Goal: Task Accomplishment & Management: Complete application form

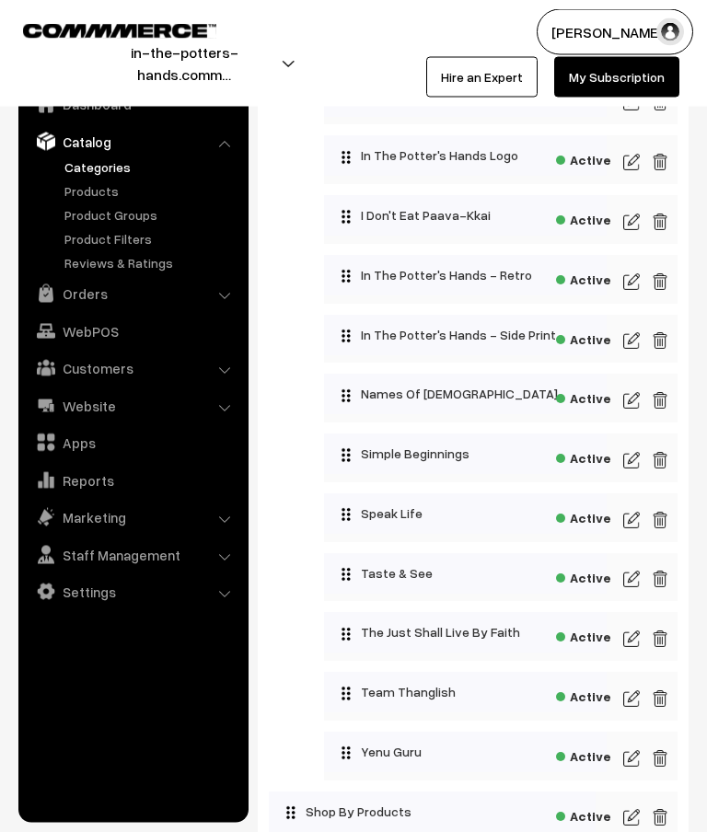
scroll to position [947, 0]
click at [636, 524] on img at bounding box center [631, 519] width 17 height 22
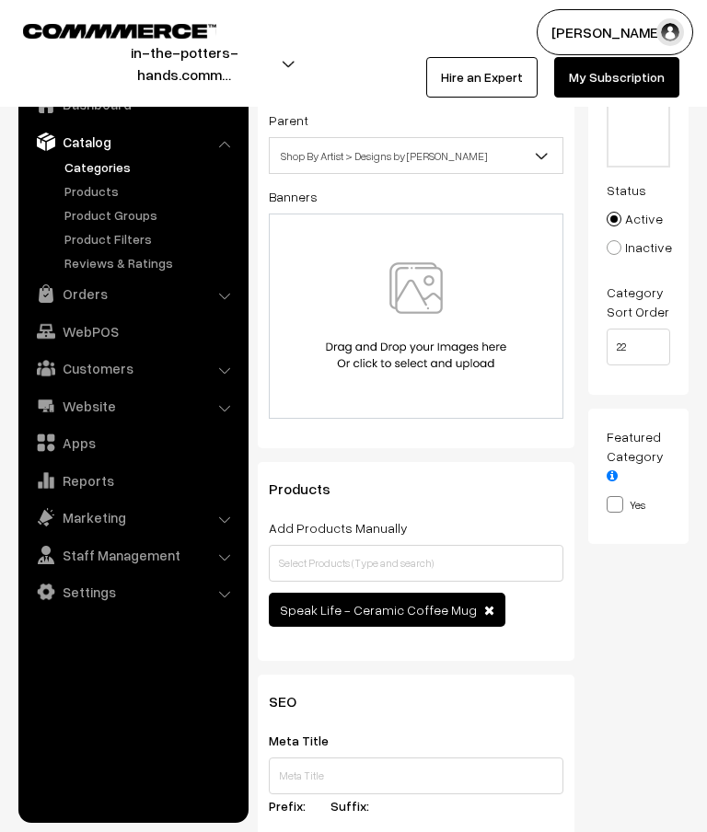
scroll to position [199, 0]
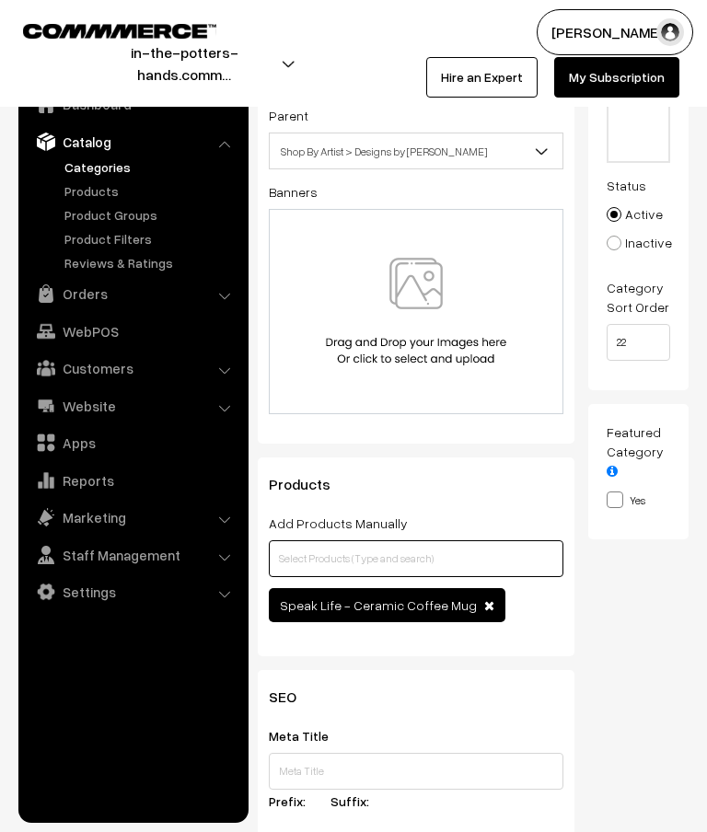
click at [494, 565] on input "text" at bounding box center [416, 558] width 295 height 37
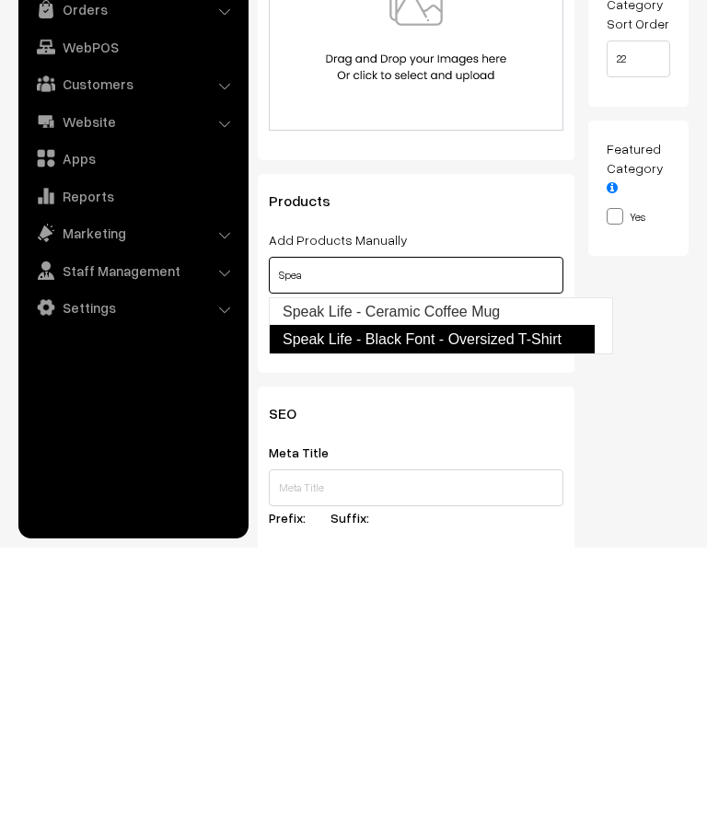
click at [559, 610] on link "Speak Life - Black Font - Oversized T-Shirt" at bounding box center [432, 624] width 326 height 29
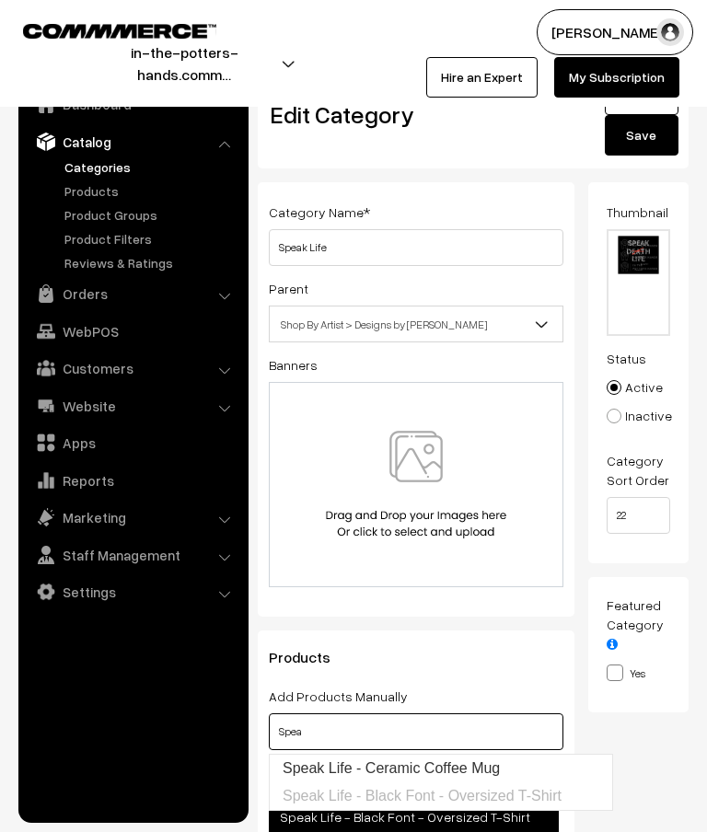
scroll to position [0, 0]
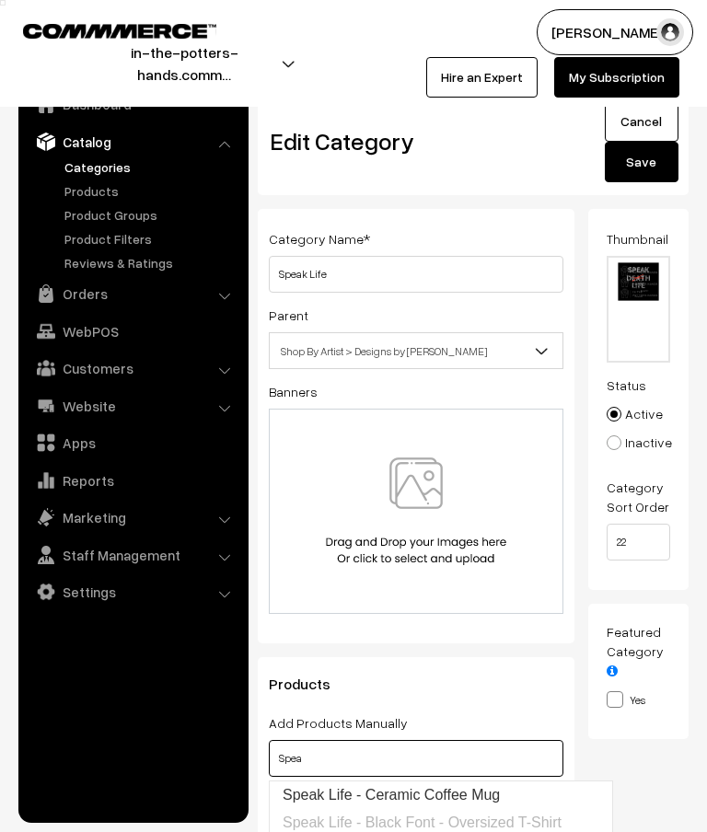
type input "Spea"
click at [648, 165] on button "Save" at bounding box center [642, 162] width 74 height 41
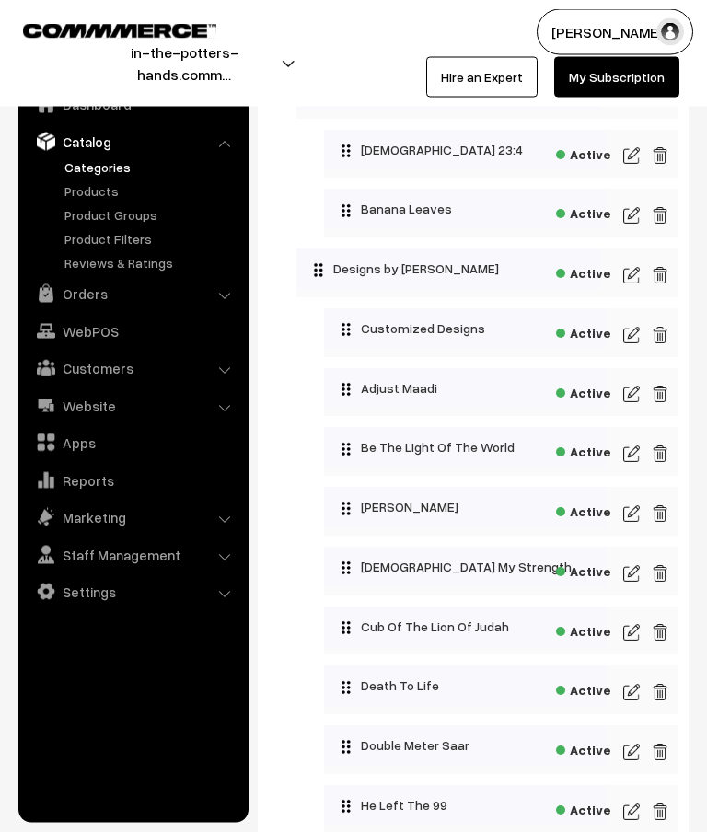
scroll to position [177, 0]
click at [625, 695] on img at bounding box center [631, 692] width 17 height 22
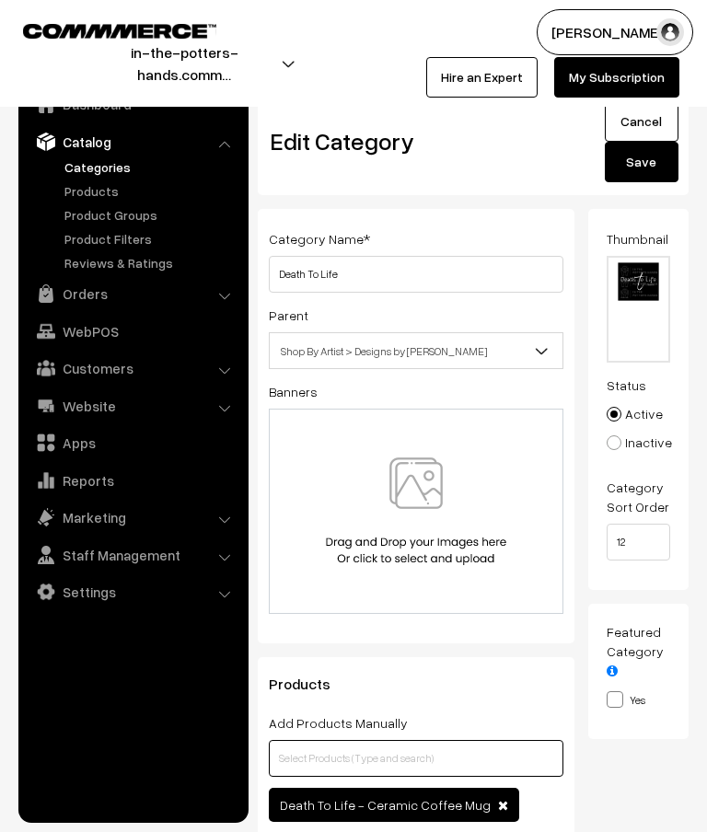
click at [439, 761] on input "text" at bounding box center [416, 758] width 295 height 37
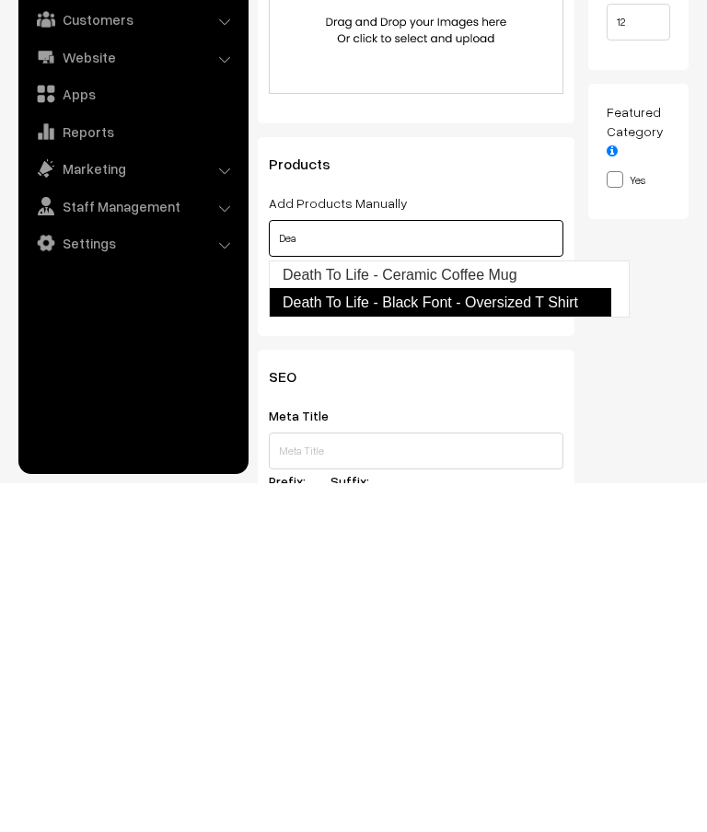
click at [569, 637] on link "Death To Life - Black Font - Oversized T Shirt" at bounding box center [440, 651] width 343 height 29
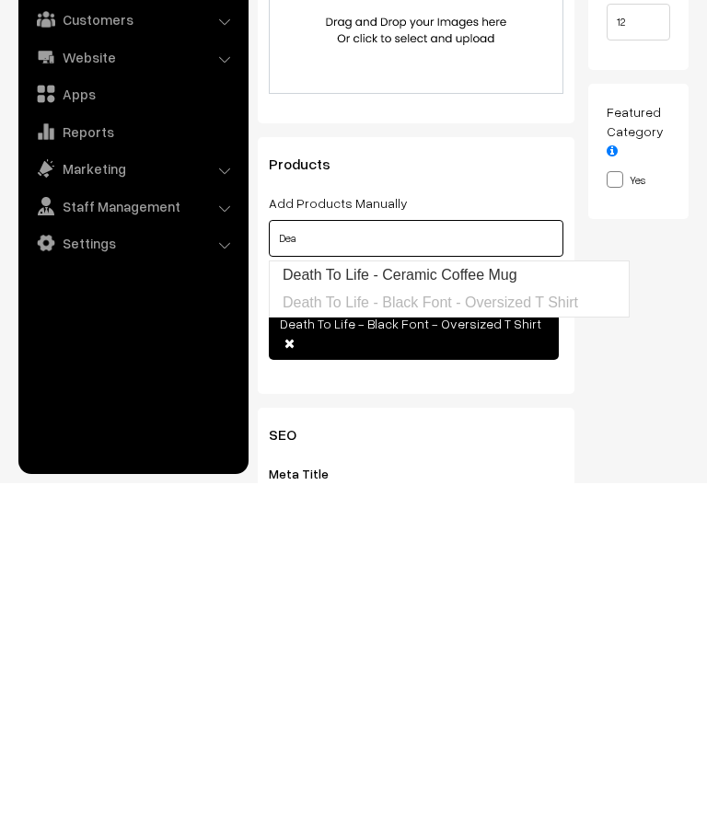
type input "Dea"
click at [631, 371] on div "Thumbnail Drag and drop a file here or click Ooops, something wrong appended. 1…" at bounding box center [645, 397] width 115 height 719
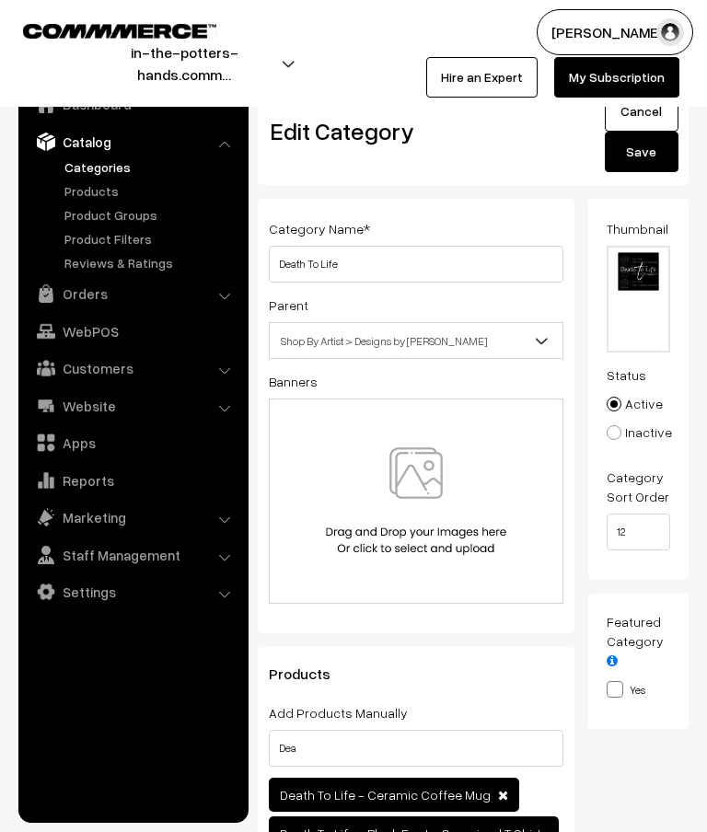
scroll to position [0, 0]
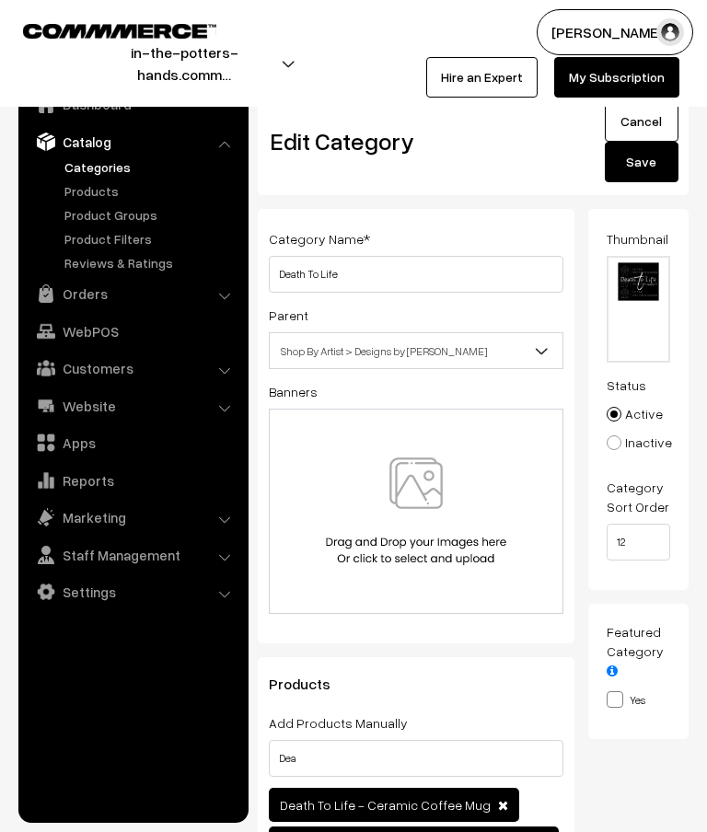
click at [644, 163] on button "Save" at bounding box center [642, 162] width 74 height 41
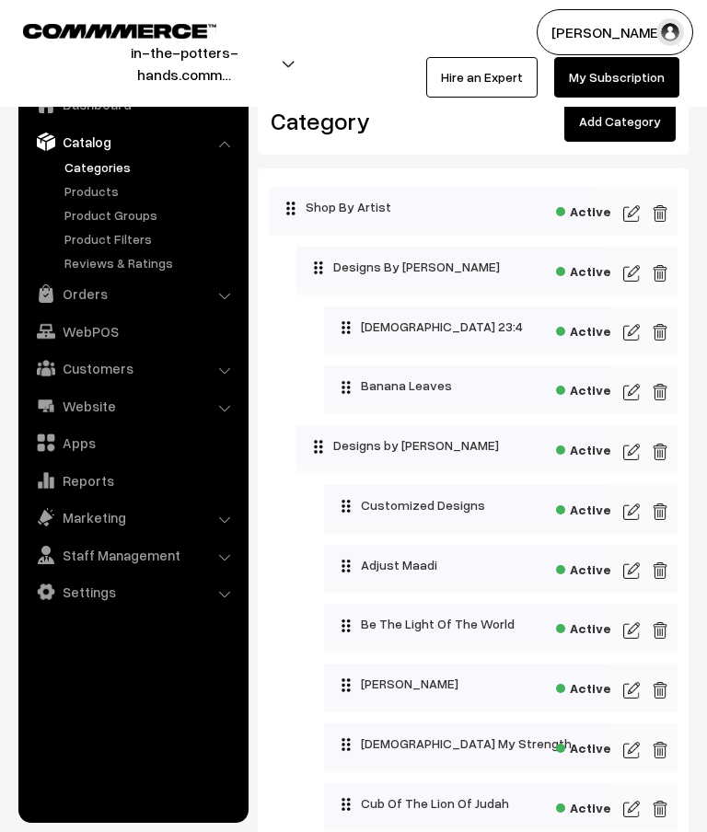
click at [634, 510] on img at bounding box center [631, 512] width 17 height 22
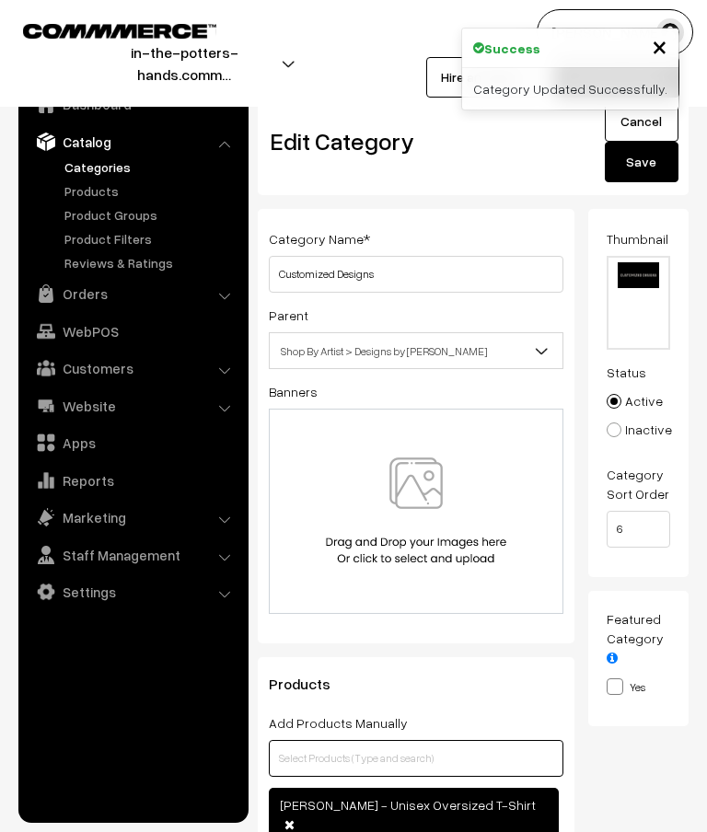
click at [484, 763] on input "text" at bounding box center [416, 758] width 295 height 37
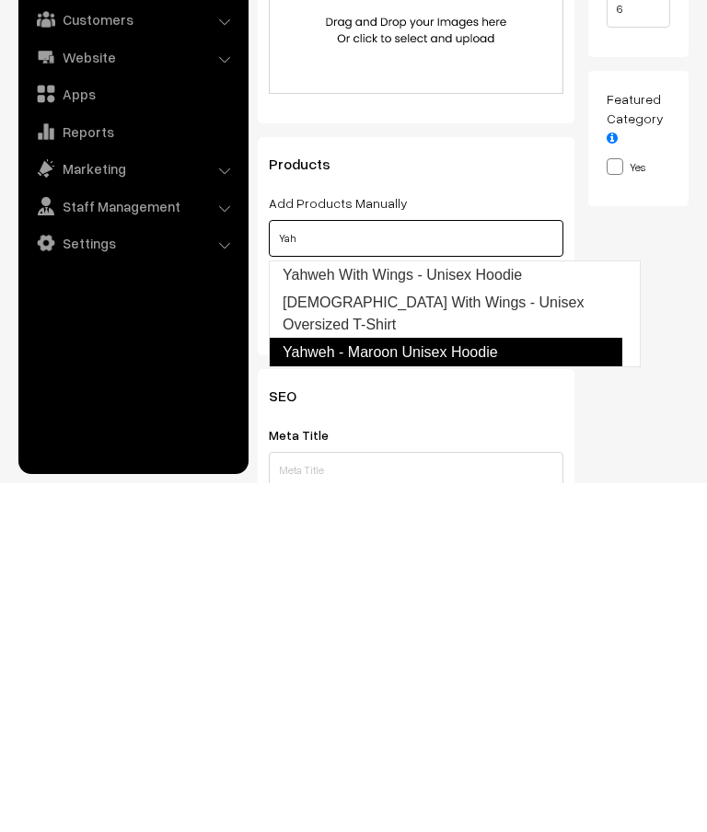
click at [482, 687] on link "Yahweh - Maroon Unisex Hoodie" at bounding box center [446, 701] width 354 height 29
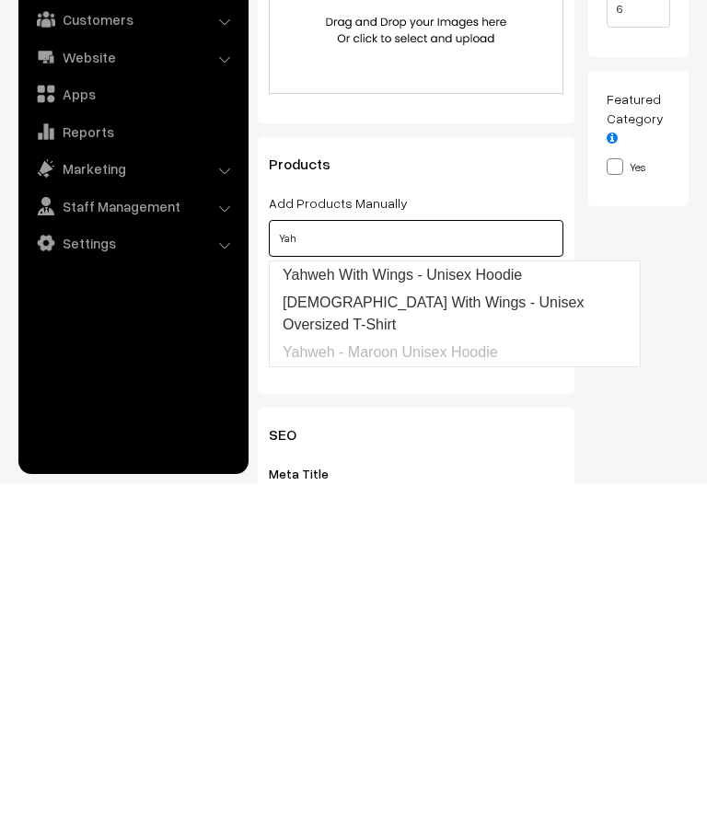
type input "Yah"
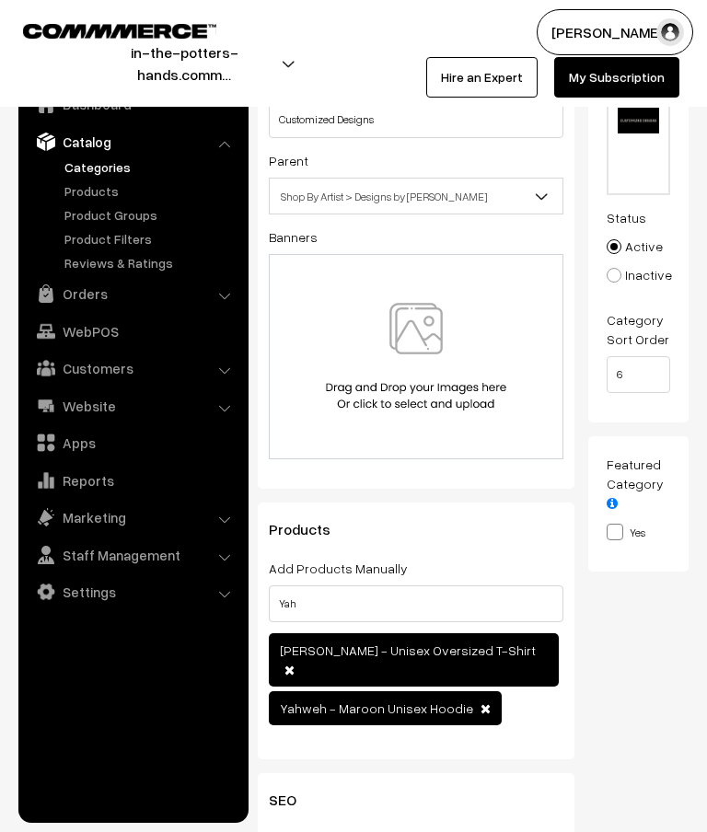
scroll to position [0, 0]
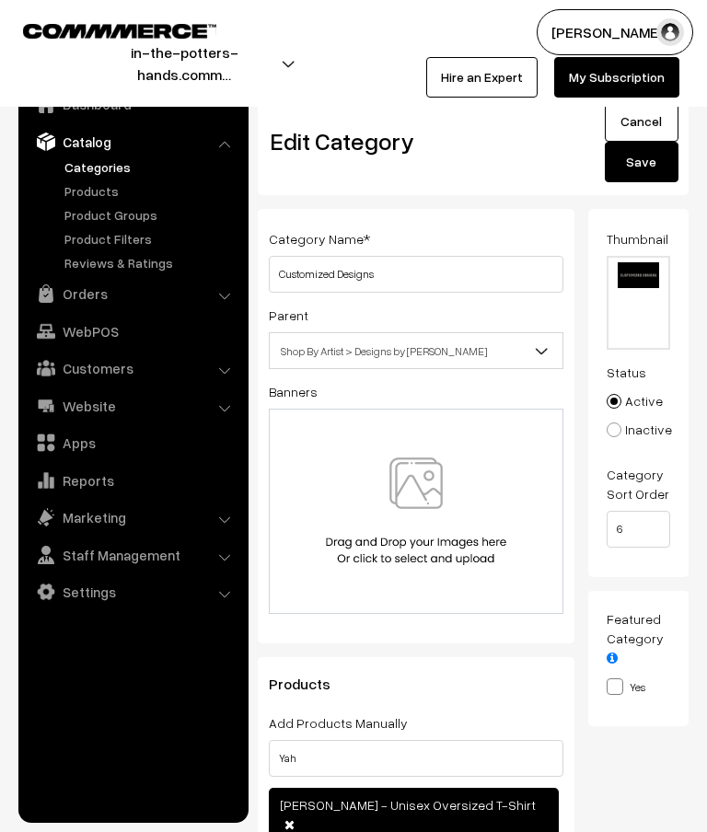
click at [648, 165] on button "Save" at bounding box center [642, 162] width 74 height 41
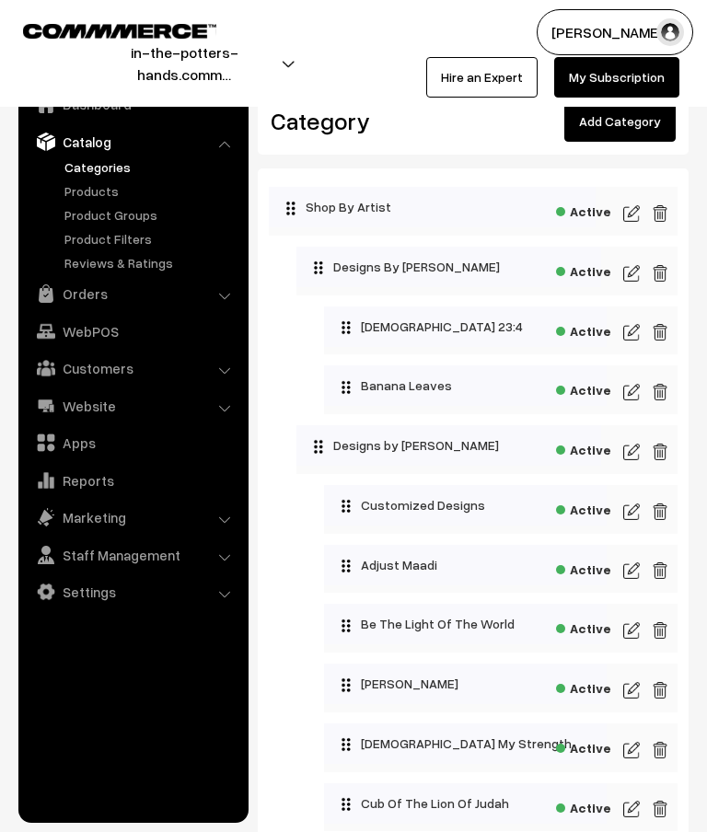
click at [628, 124] on link "Add Category" at bounding box center [619, 121] width 111 height 41
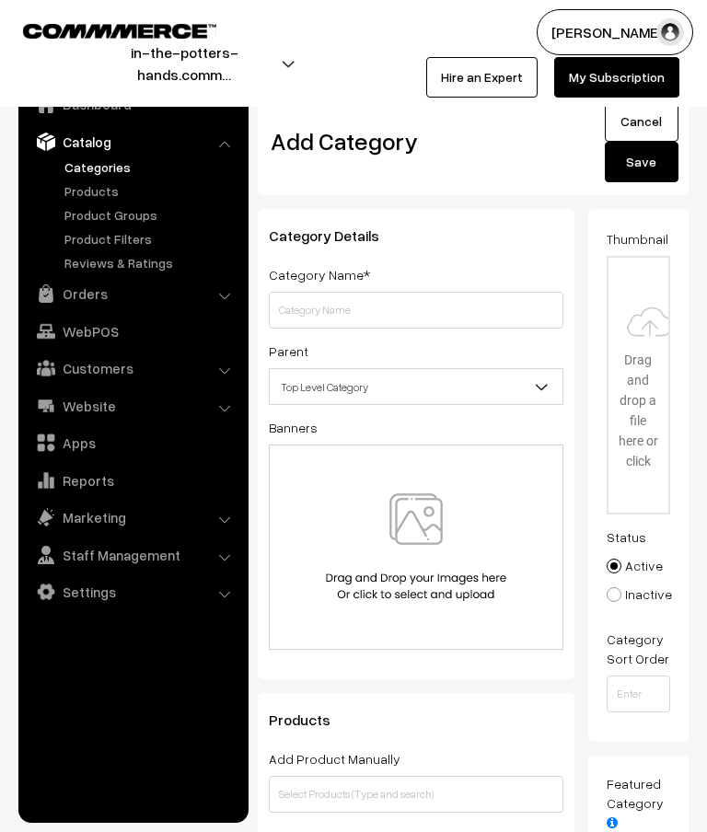
click at [383, 389] on span "Top Level Category" at bounding box center [416, 387] width 293 height 32
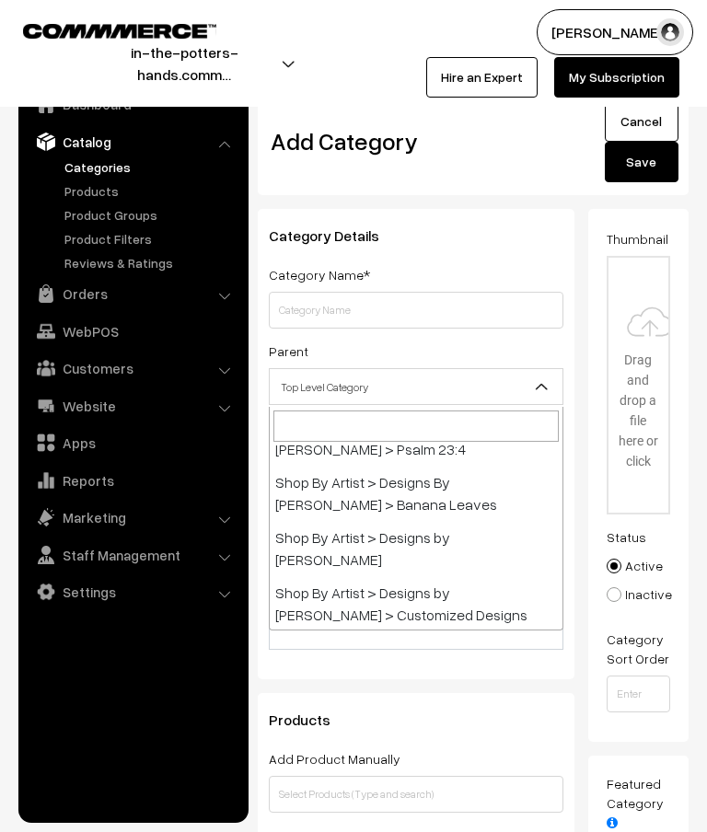
scroll to position [161, 0]
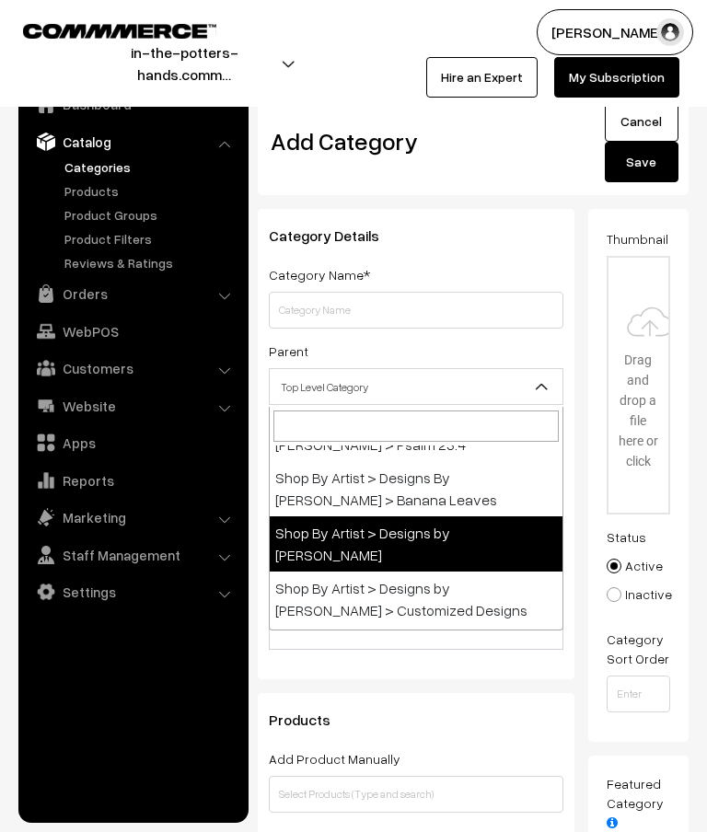
select select "14"
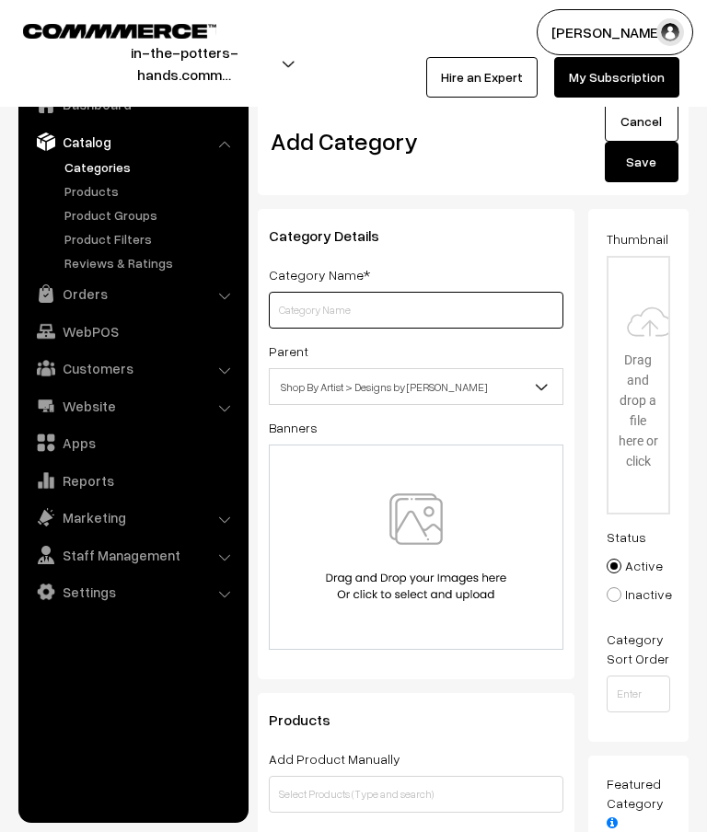
click at [417, 316] on input "text" at bounding box center [416, 310] width 295 height 37
type input "[DEMOGRAPHIC_DATA]"
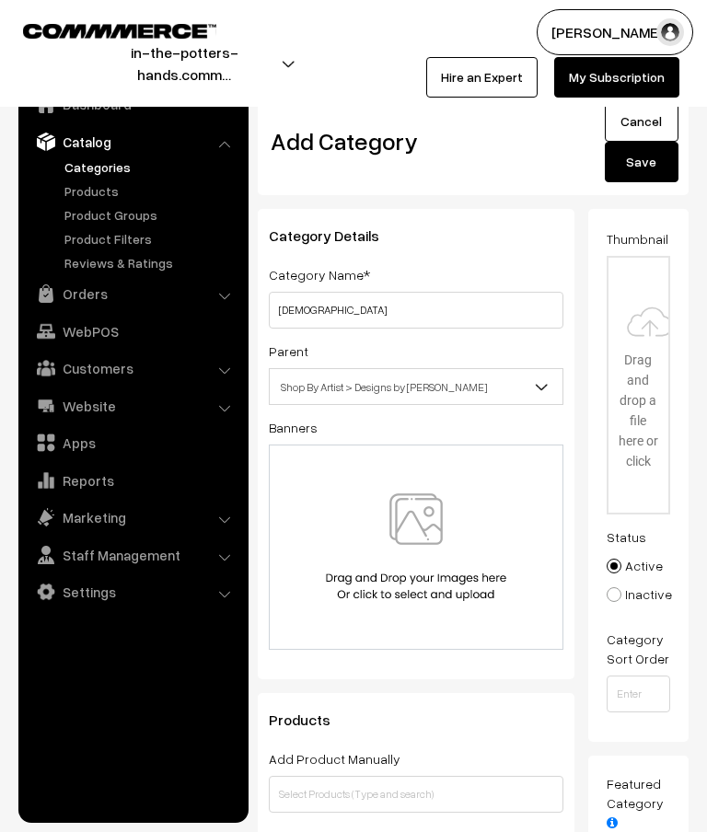
click at [645, 314] on input "file" at bounding box center [639, 385] width 61 height 255
type input "C:\fakepath\watermarked.png"
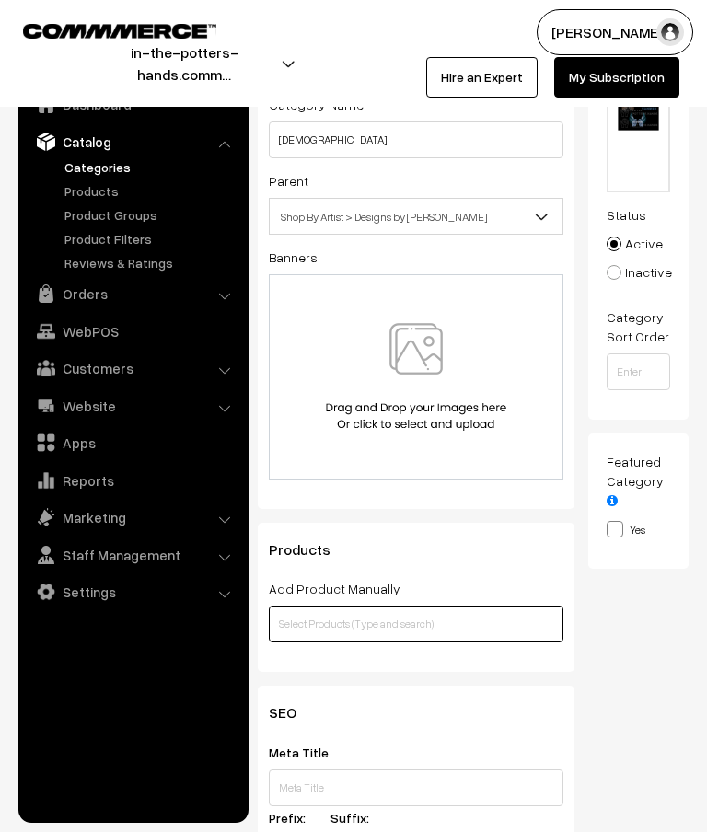
click at [424, 625] on input "text" at bounding box center [416, 624] width 295 height 37
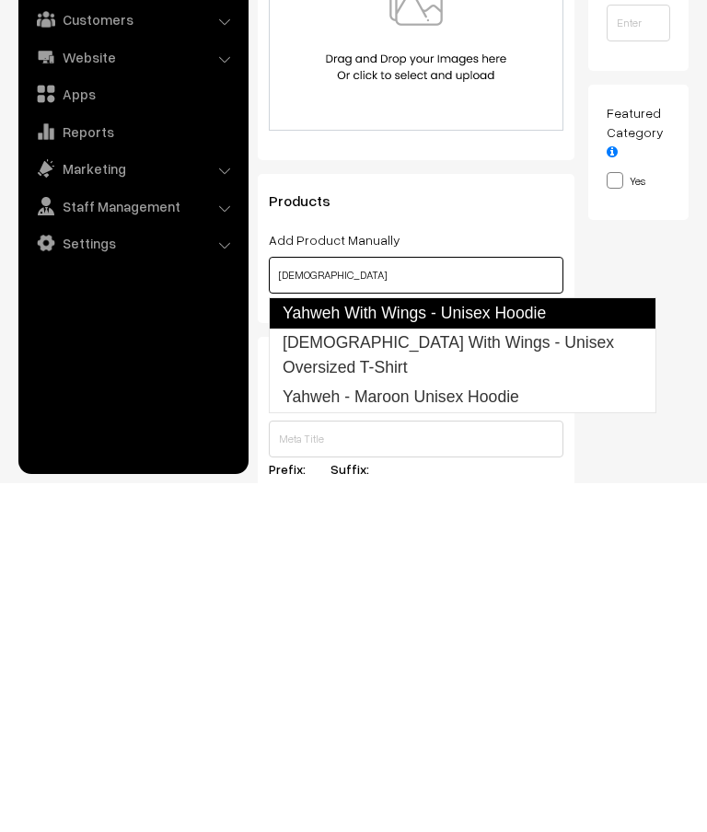
click at [547, 646] on link "Yahweh With Wings - Unisex Hoodie" at bounding box center [463, 661] width 388 height 31
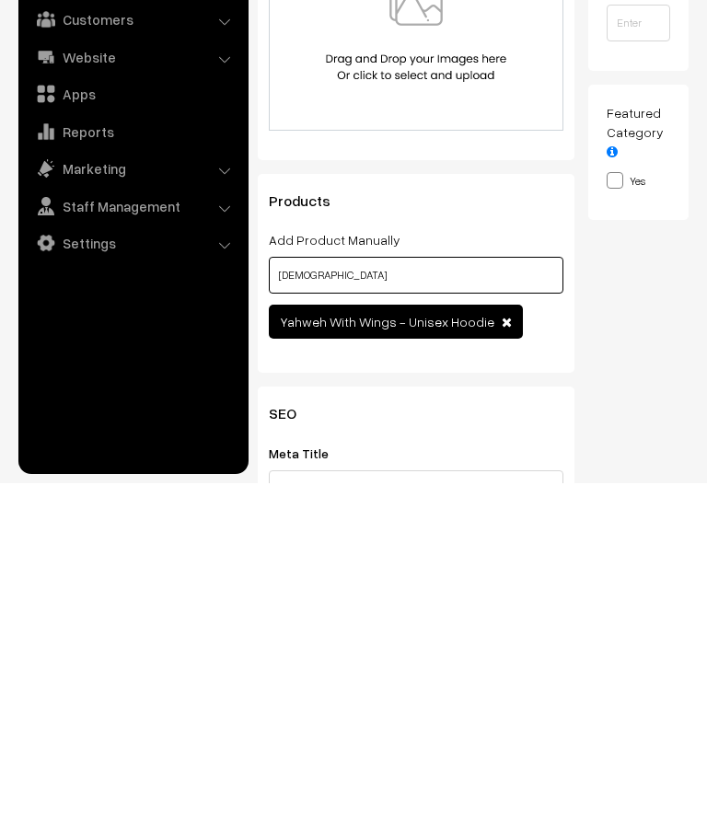
click at [506, 606] on input "Yahwe" at bounding box center [416, 624] width 295 height 37
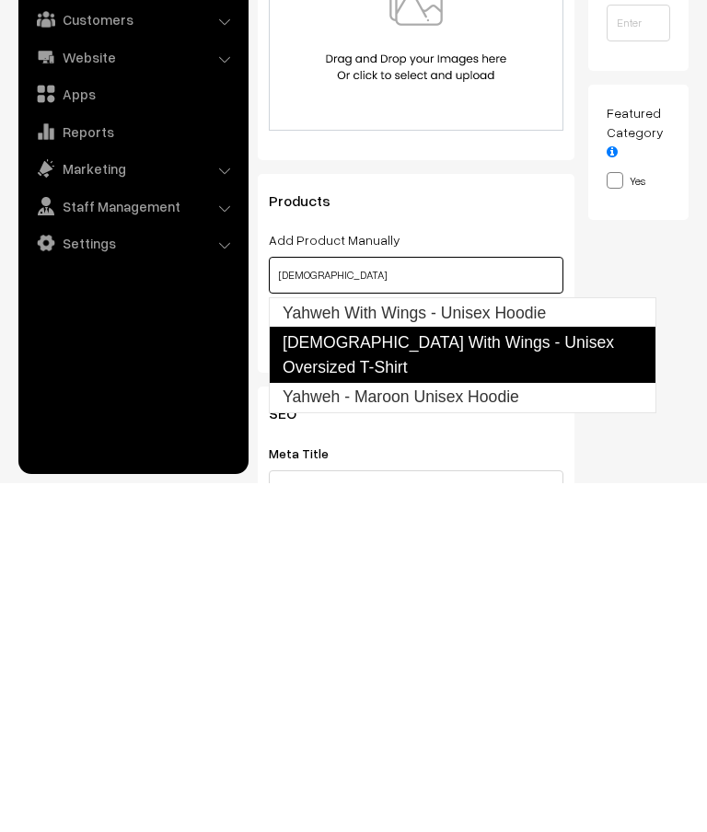
click at [552, 676] on link "Yahweh With Wings - Unisex Oversized T-Shirt" at bounding box center [463, 704] width 388 height 56
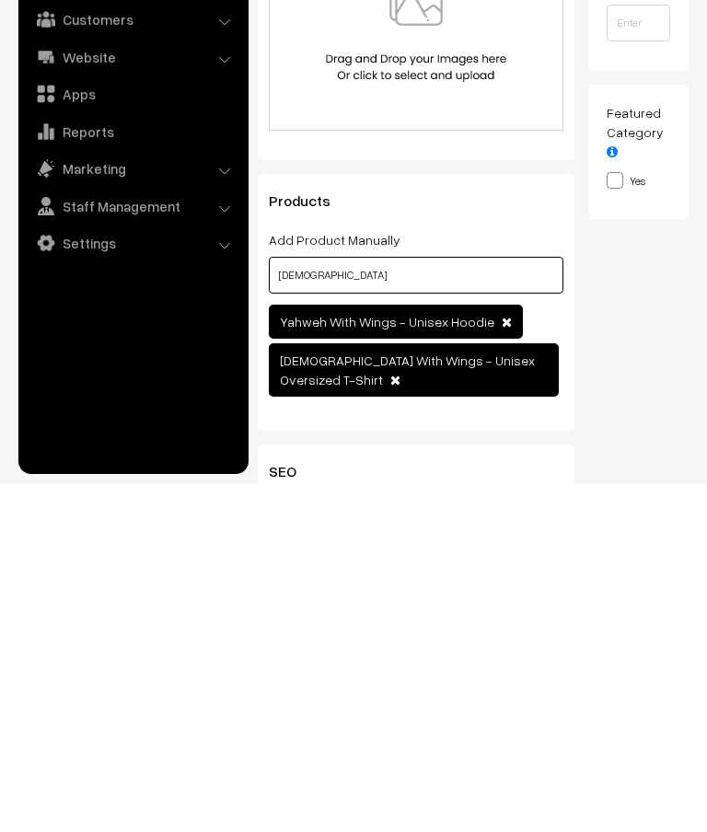
click at [506, 606] on input "Yahweh" at bounding box center [416, 624] width 295 height 37
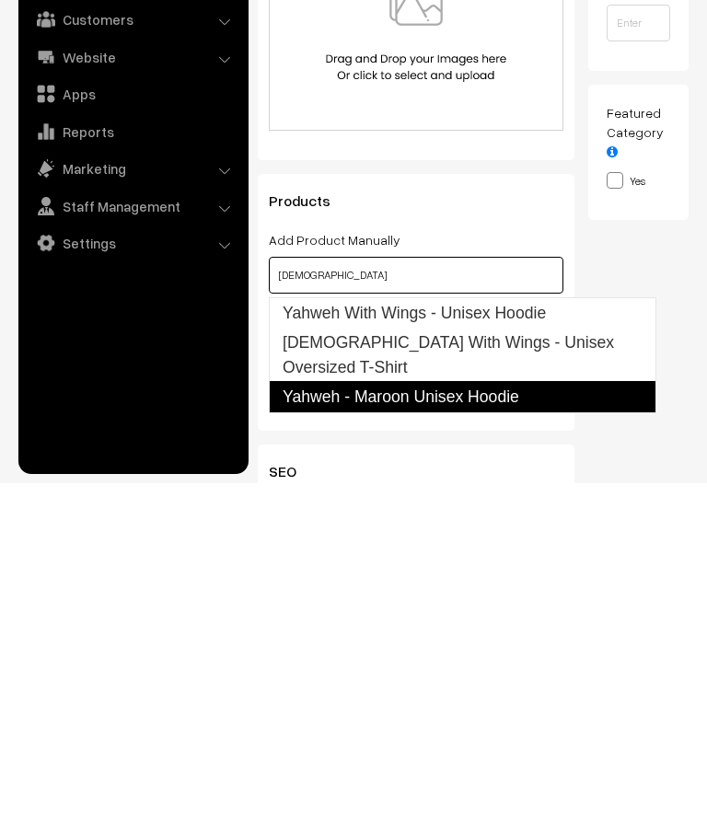
click at [512, 730] on link "Yahweh - Maroon Unisex Hoodie" at bounding box center [463, 745] width 388 height 31
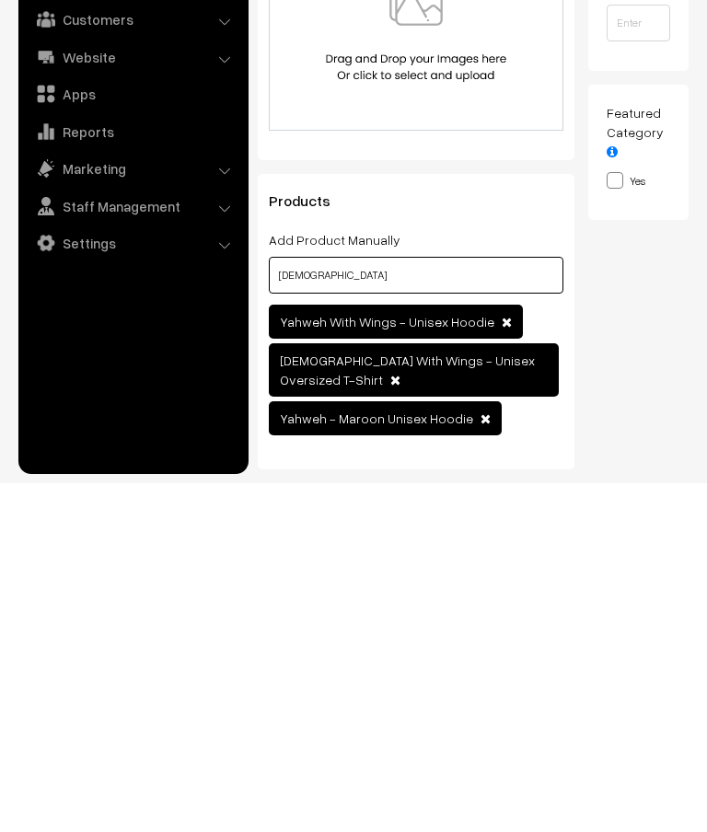
type input "[DEMOGRAPHIC_DATA]"
click at [481, 761] on span at bounding box center [486, 767] width 10 height 13
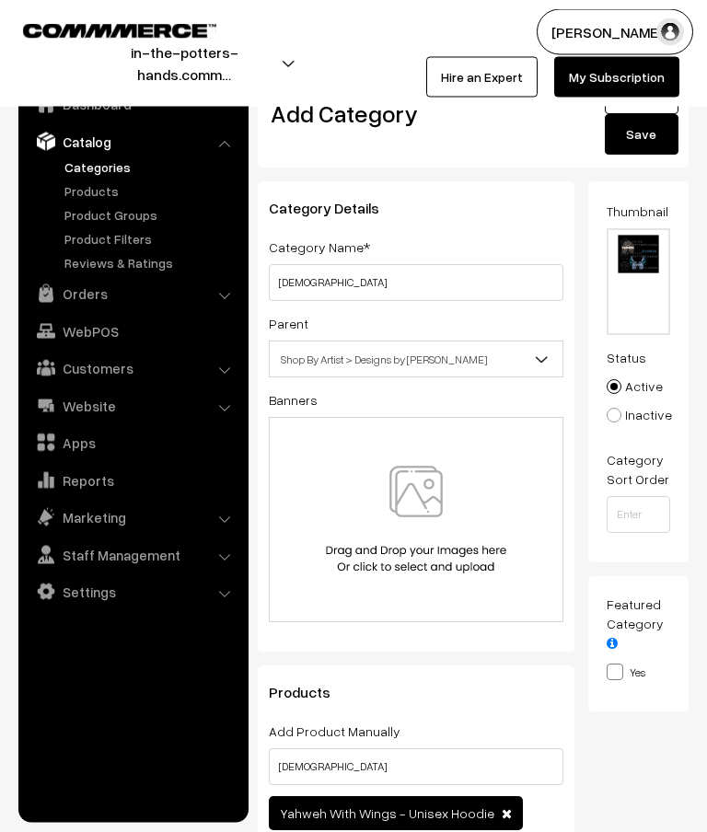
scroll to position [0, 0]
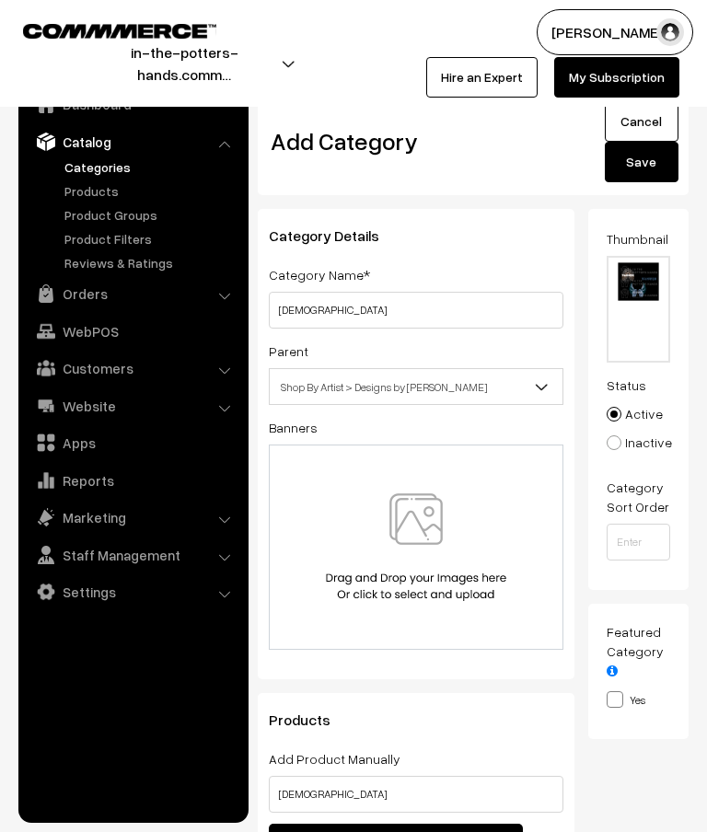
click at [647, 160] on button "Save" at bounding box center [642, 162] width 74 height 41
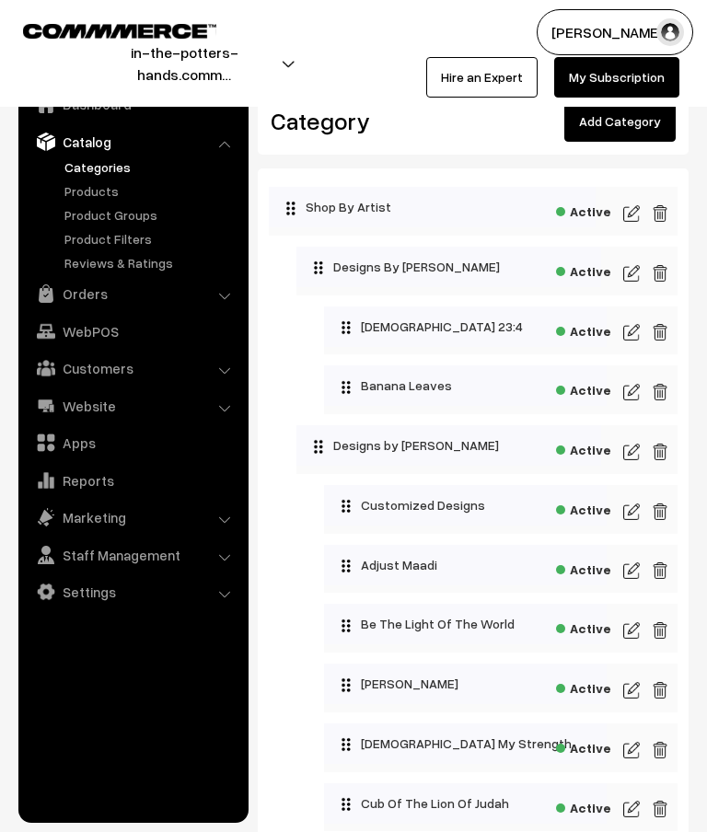
click at [626, 125] on link "Add Category" at bounding box center [619, 121] width 111 height 41
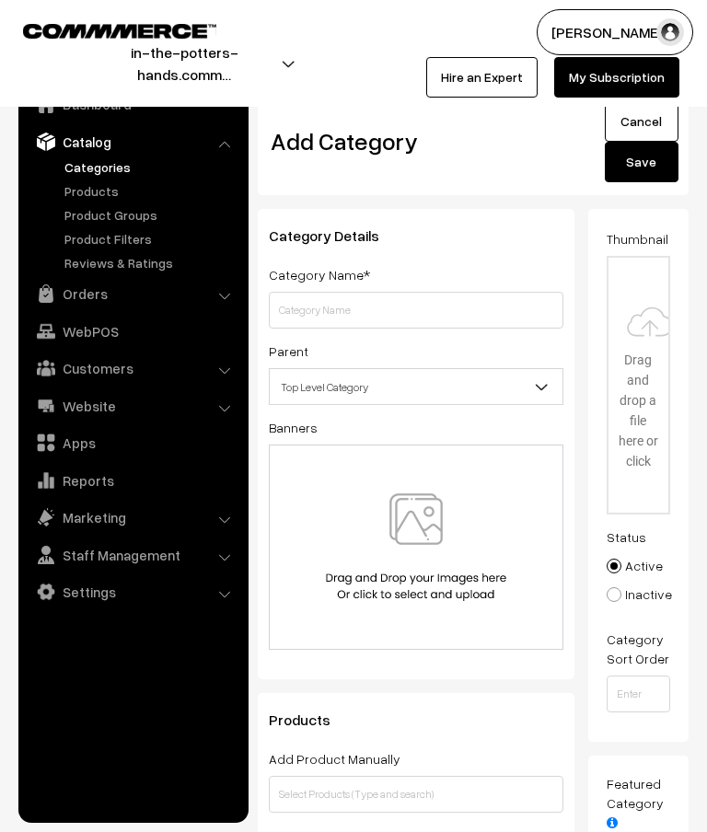
click at [423, 312] on input "text" at bounding box center [416, 310] width 295 height 37
type input "Hoodies"
click at [533, 385] on b at bounding box center [542, 386] width 18 height 18
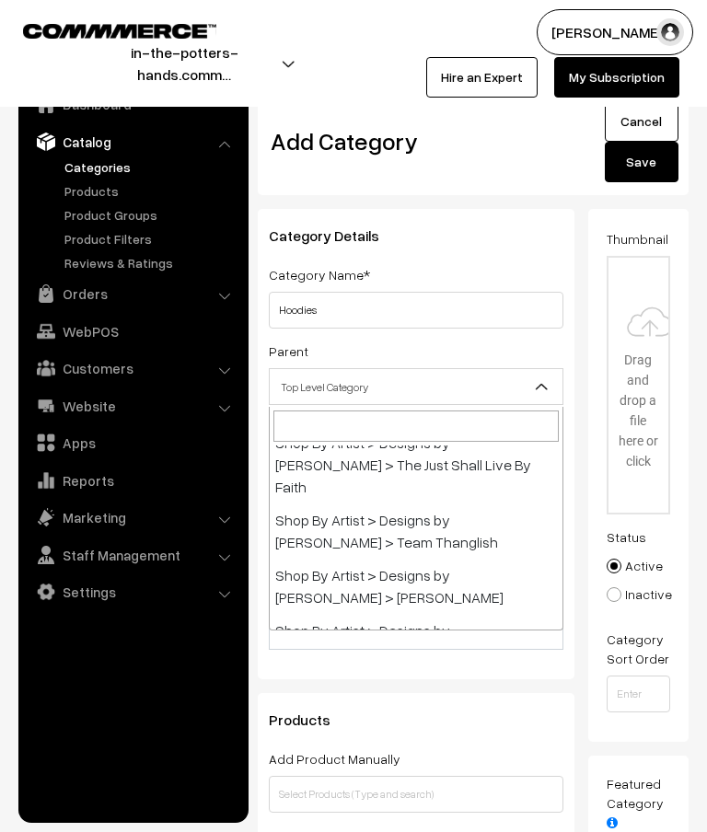
scroll to position [1434, 0]
select select "3"
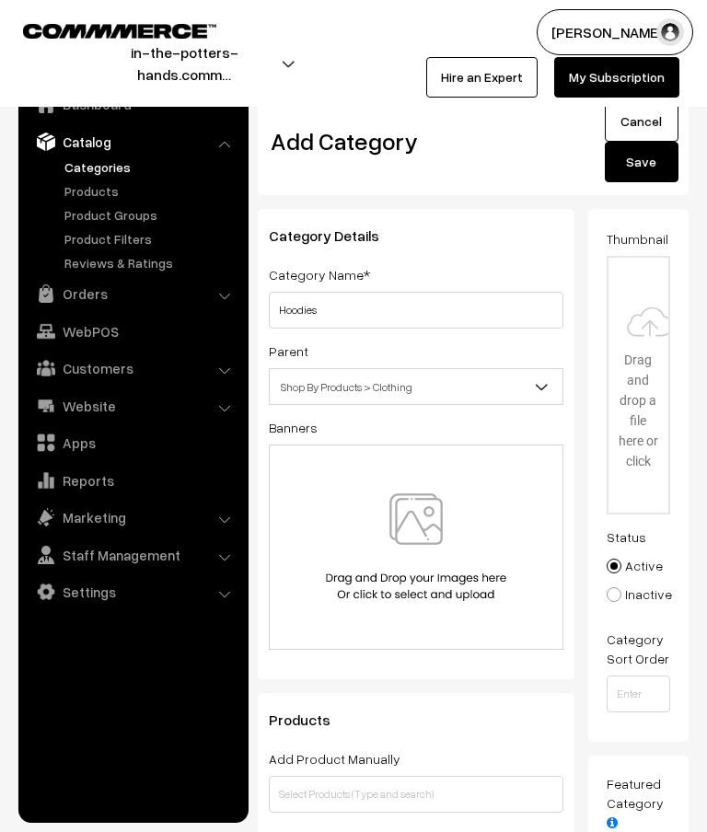
click at [645, 357] on input "file" at bounding box center [639, 385] width 61 height 255
type input "C:\fakepath\Banners- thumbnails.png"
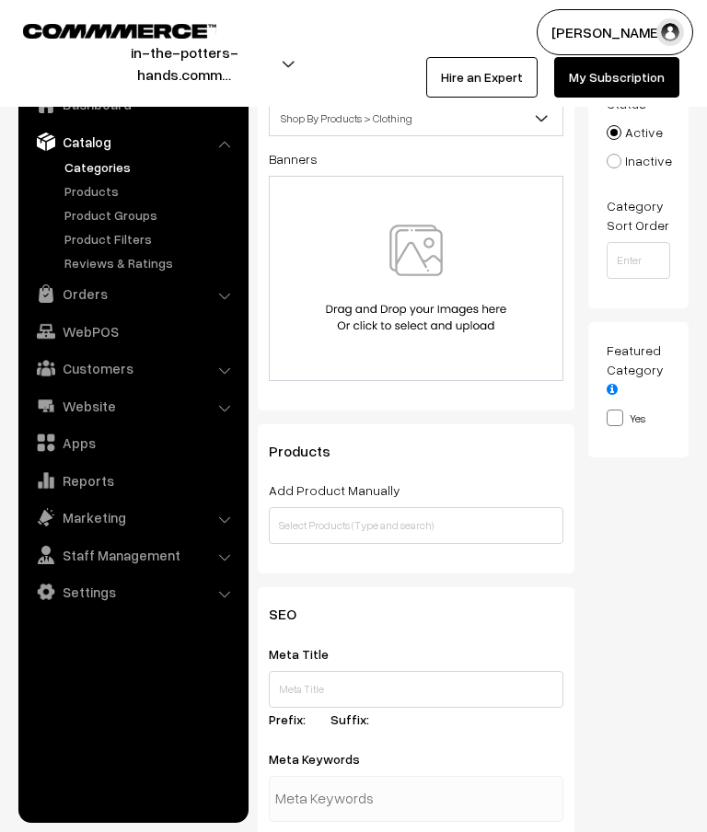
scroll to position [301, 0]
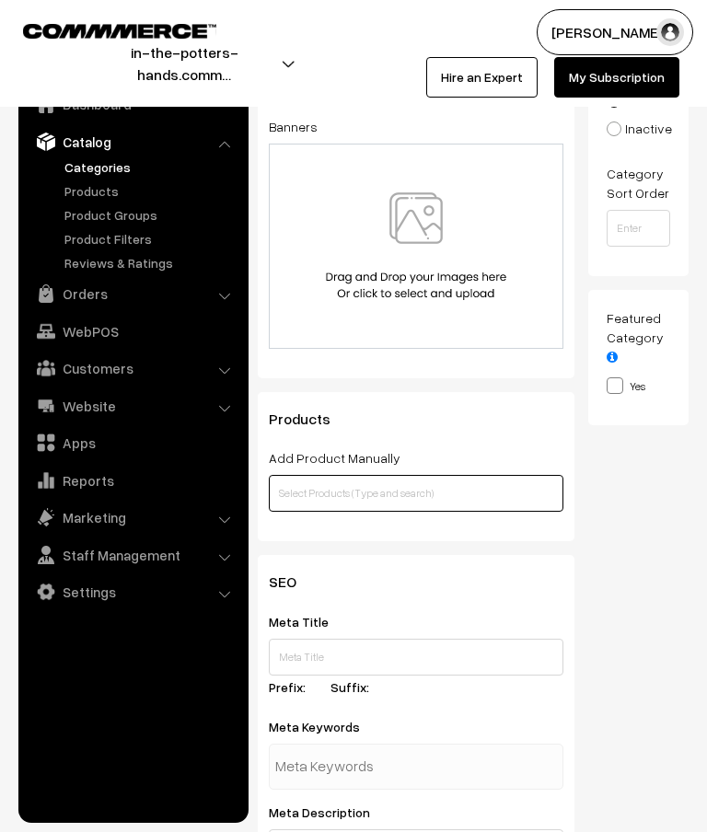
click at [416, 492] on input "text" at bounding box center [416, 493] width 295 height 37
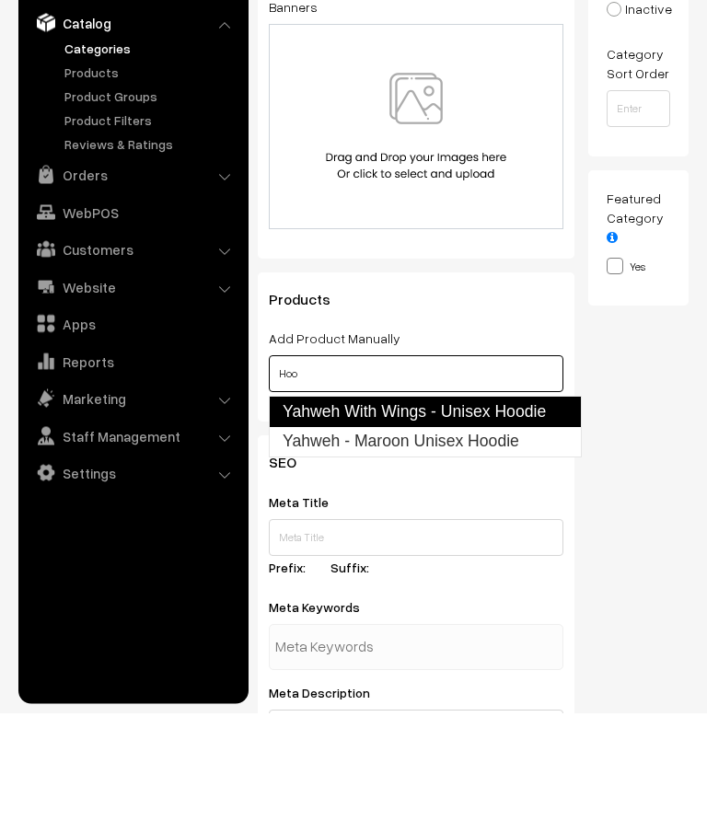
click at [545, 516] on link "Yahweh With Wings - Unisex Hoodie" at bounding box center [425, 531] width 313 height 31
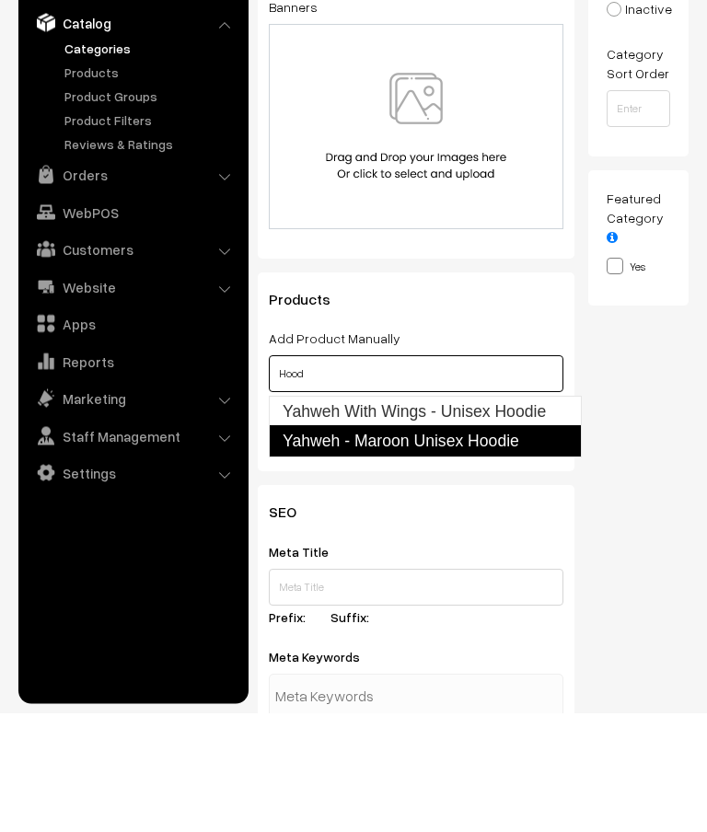
click at [508, 545] on link "Yahweh - Maroon Unisex Hoodie" at bounding box center [425, 560] width 313 height 31
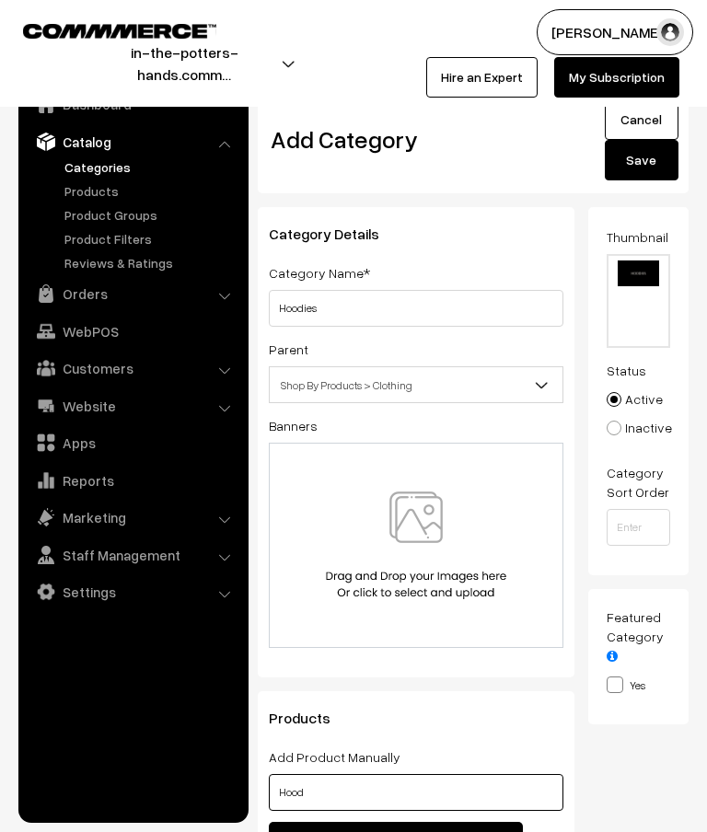
scroll to position [0, 0]
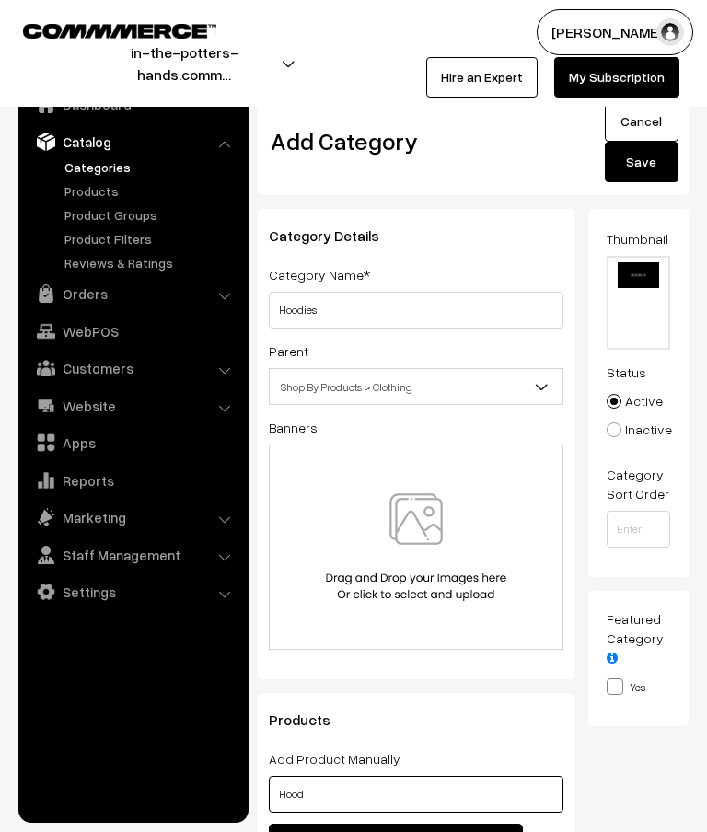
type input "Hood"
click at [648, 165] on button "Save" at bounding box center [642, 162] width 74 height 41
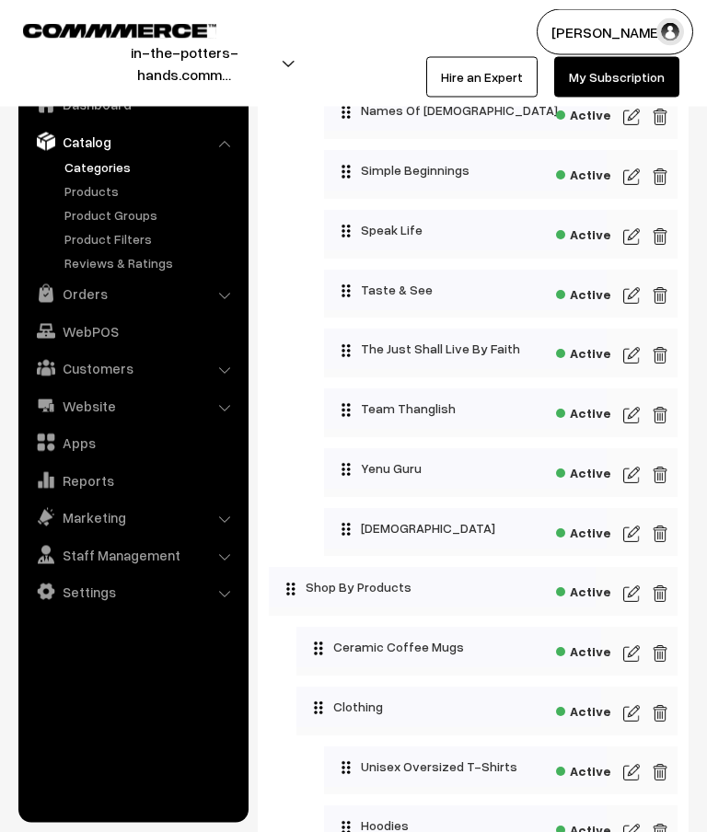
scroll to position [1230, 0]
click at [634, 780] on img at bounding box center [631, 772] width 17 height 22
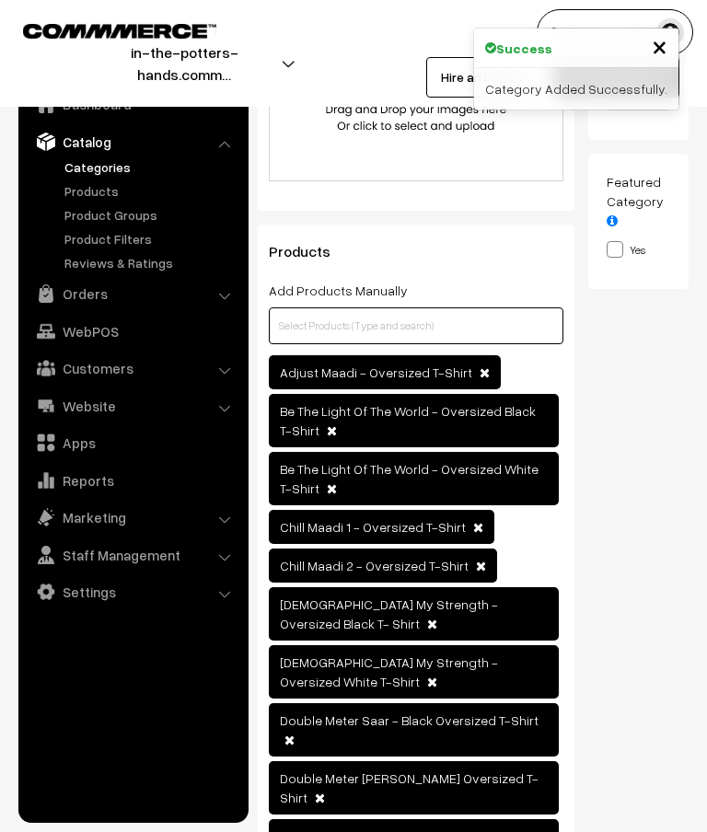
click at [451, 328] on input "text" at bounding box center [416, 326] width 295 height 37
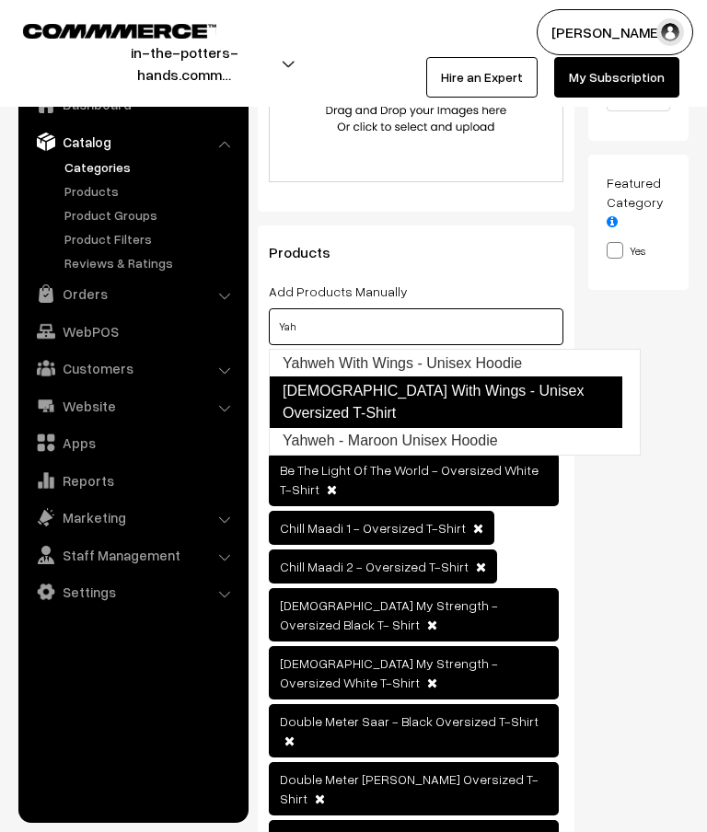
click at [578, 389] on link "Yahweh With Wings - Unisex Oversized T-Shirt" at bounding box center [446, 403] width 354 height 52
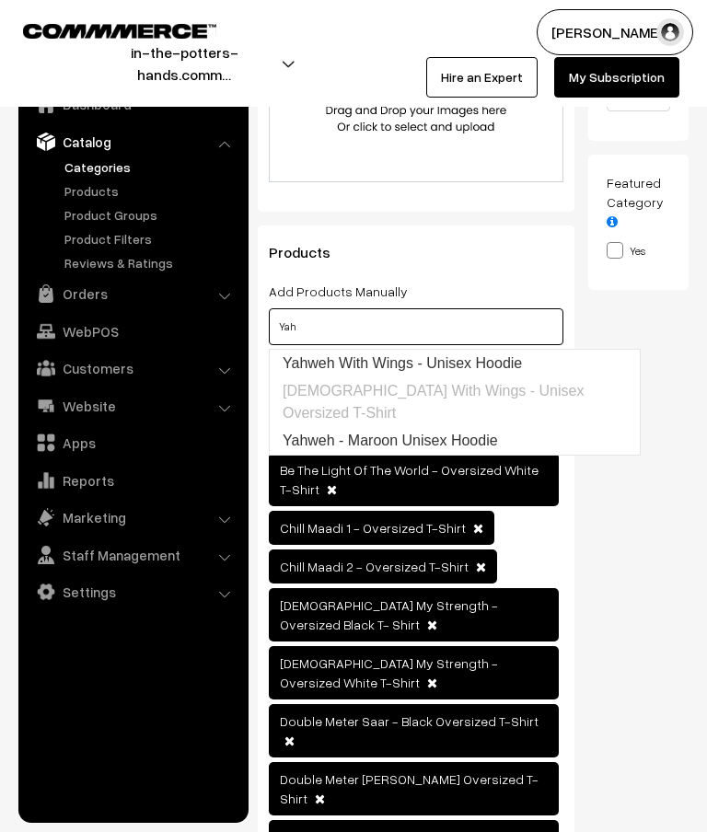
click at [486, 327] on input "Yah" at bounding box center [416, 326] width 295 height 37
type input "Y"
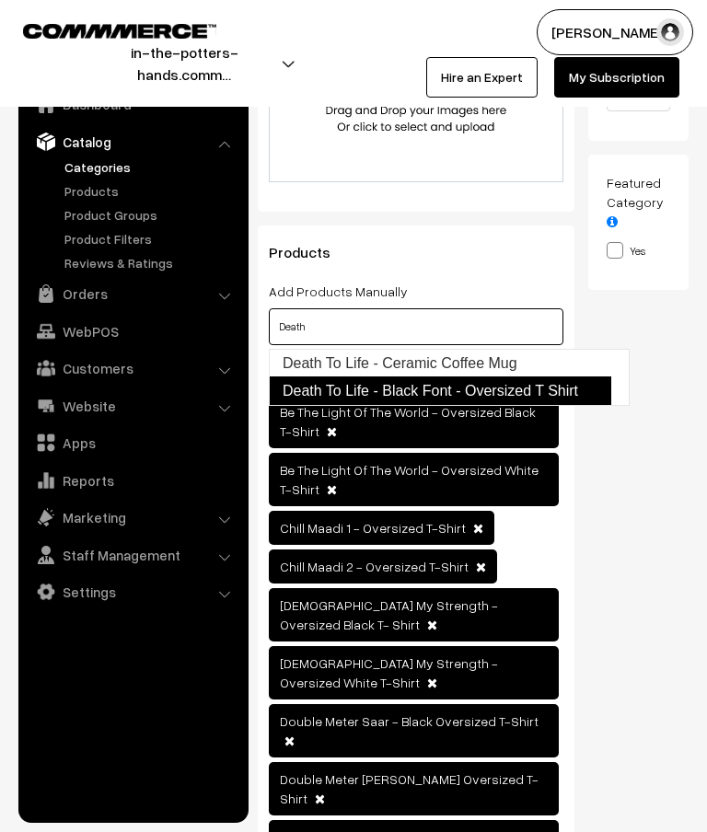
click at [575, 389] on link "Death To Life - Black Font - Oversized T Shirt" at bounding box center [440, 391] width 343 height 29
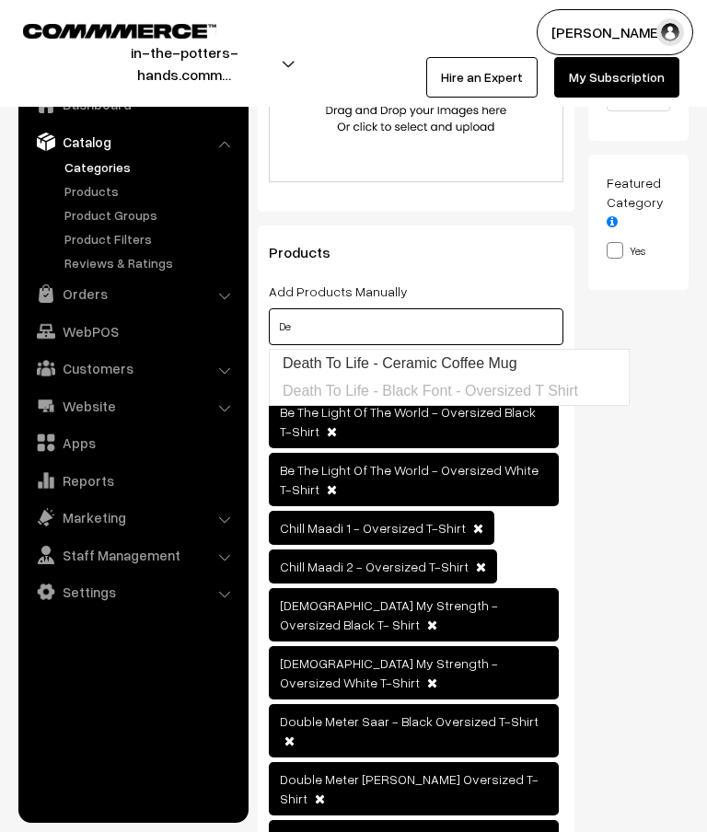
type input "D"
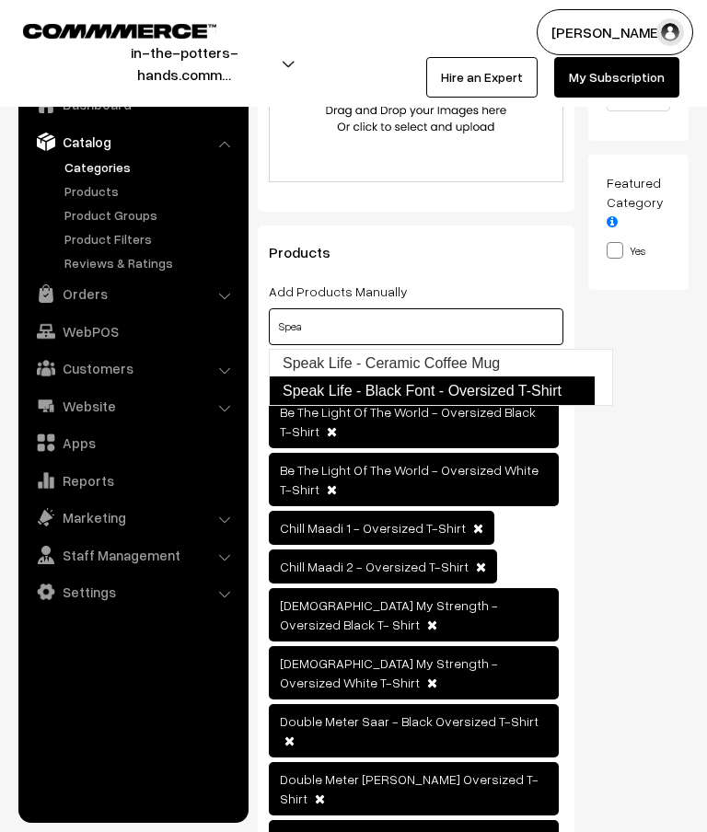
click at [555, 390] on link "Speak Life - Black Font - Oversized T-Shirt" at bounding box center [432, 391] width 326 height 29
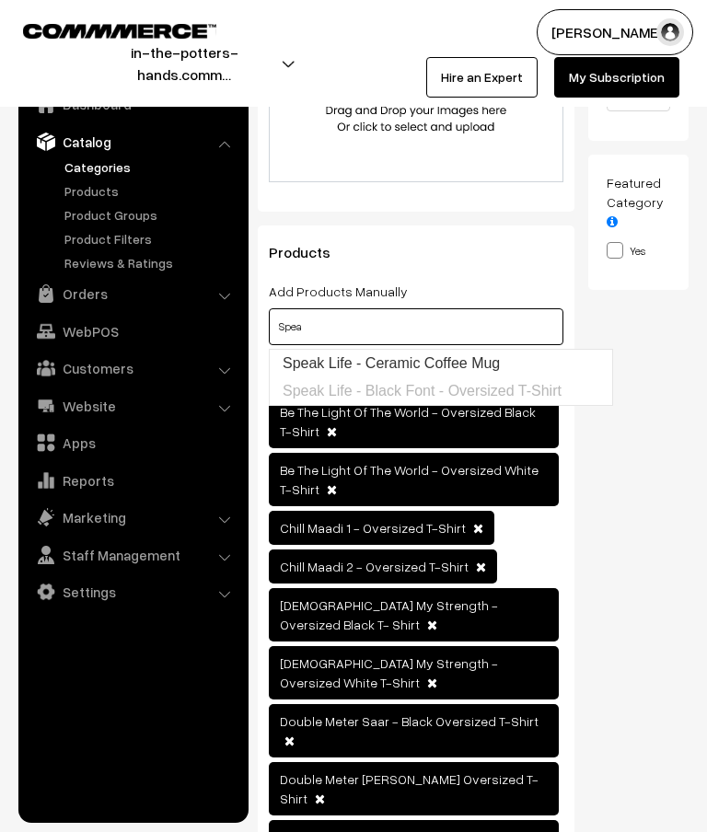
type input "Spea"
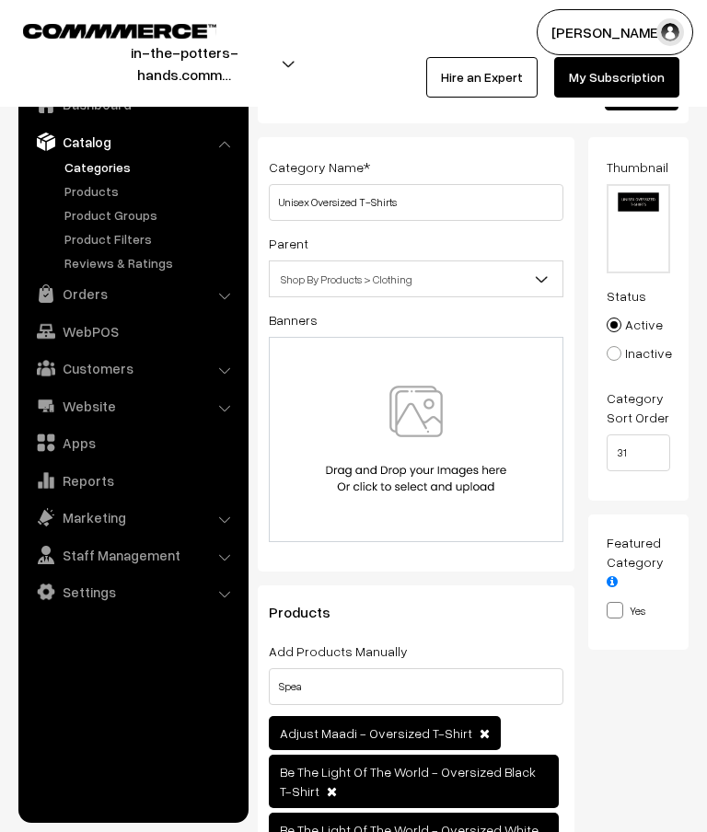
scroll to position [0, 0]
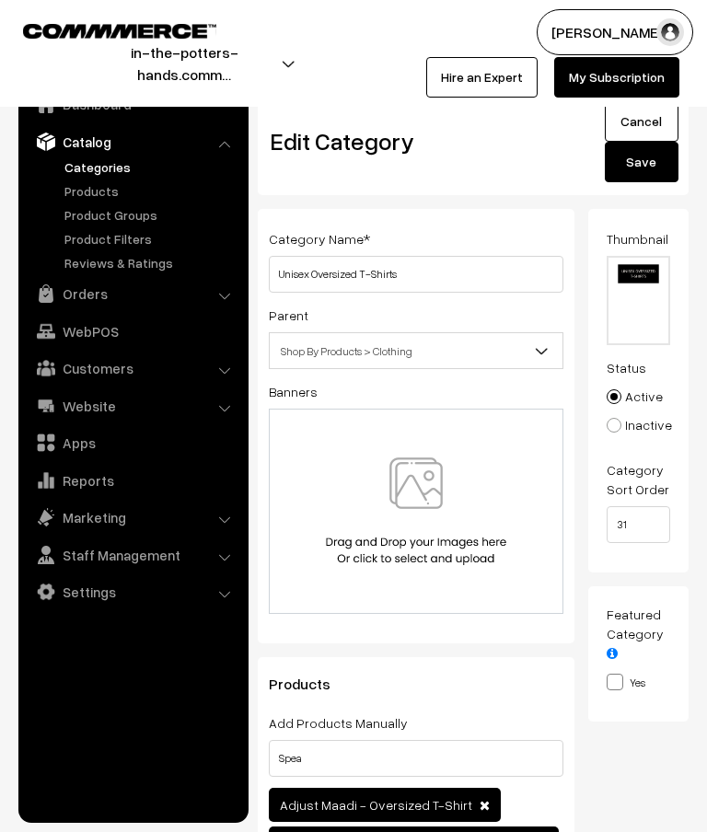
click at [649, 166] on button "Save" at bounding box center [642, 162] width 74 height 41
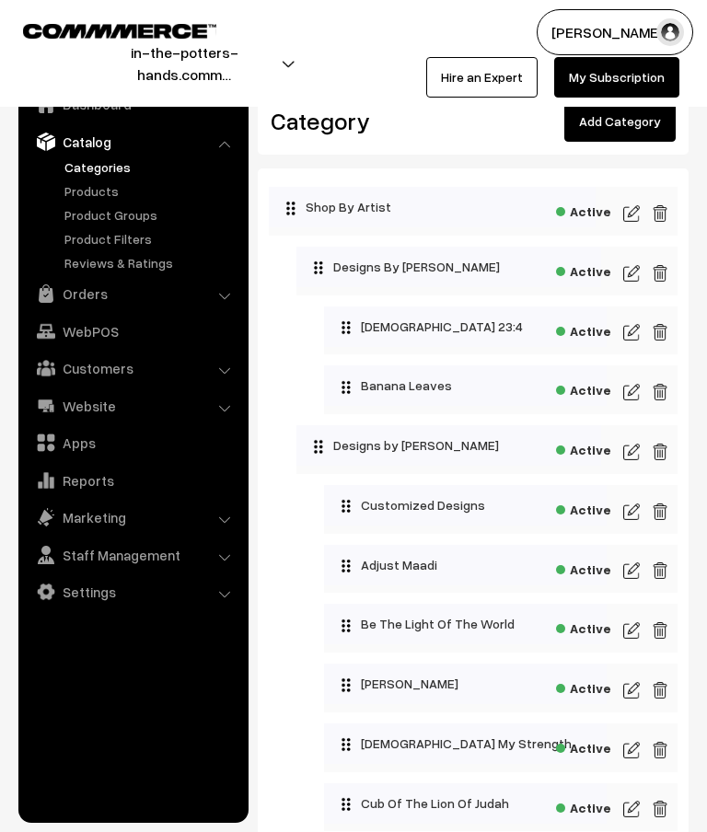
click at [637, 511] on img at bounding box center [631, 512] width 17 height 22
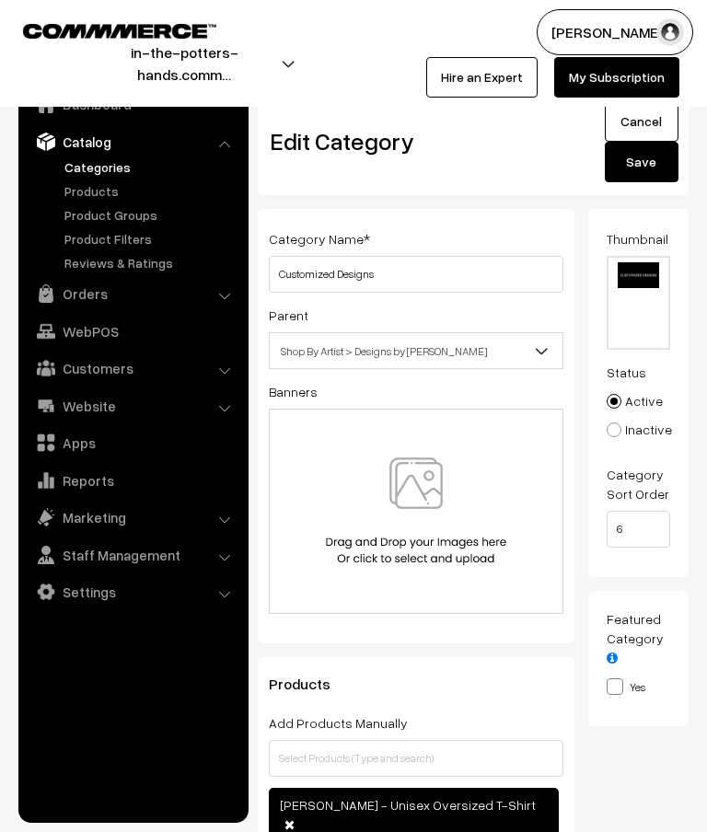
click at [540, 355] on b at bounding box center [542, 351] width 18 height 18
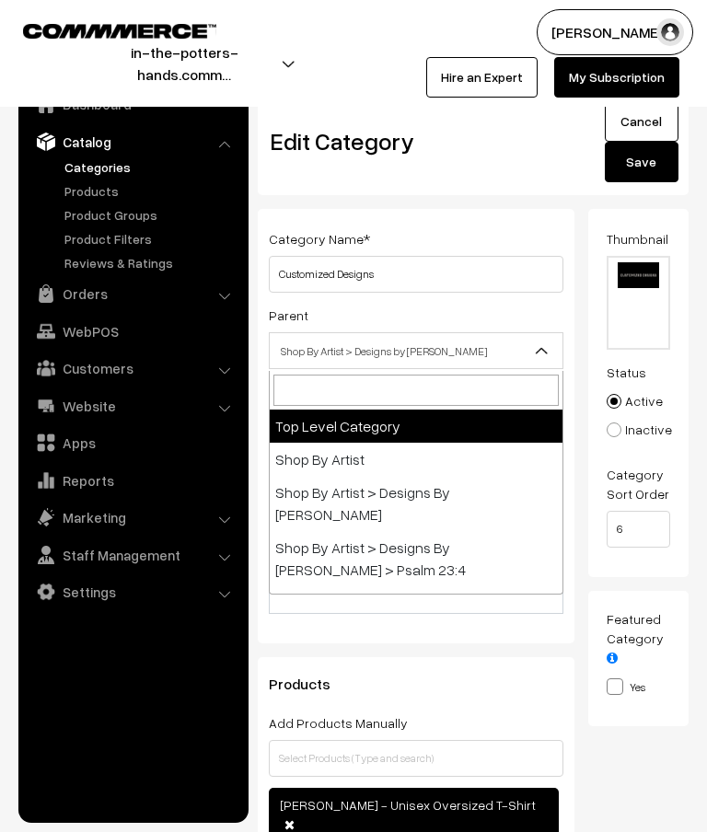
select select "0"
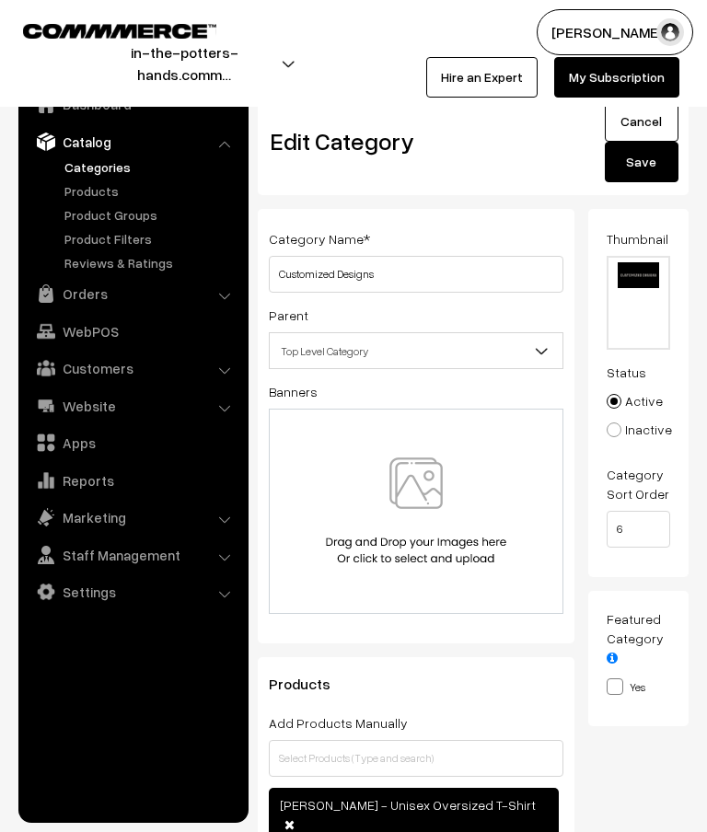
click at [656, 164] on button "Save" at bounding box center [642, 162] width 74 height 41
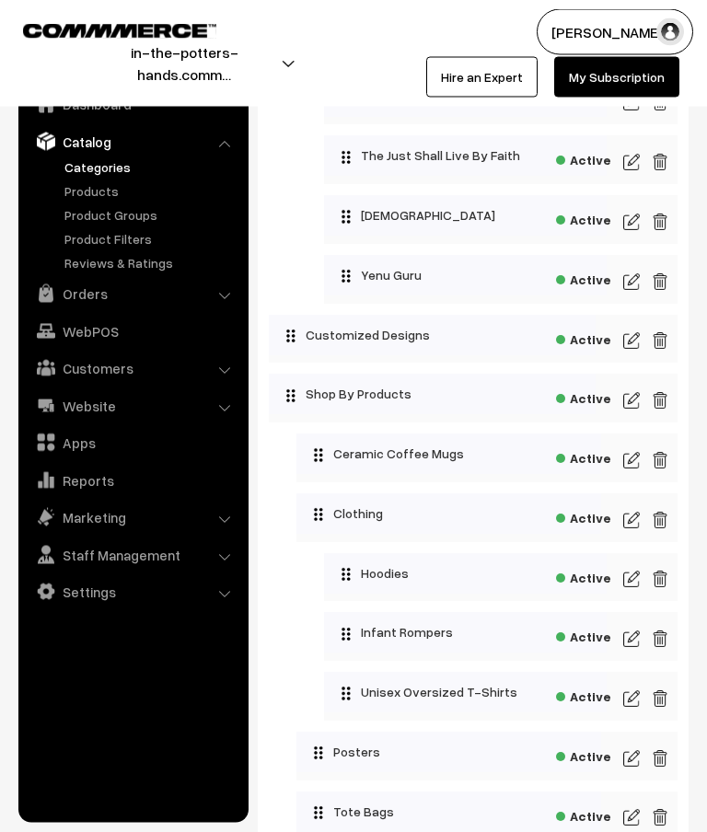
scroll to position [1381, 0]
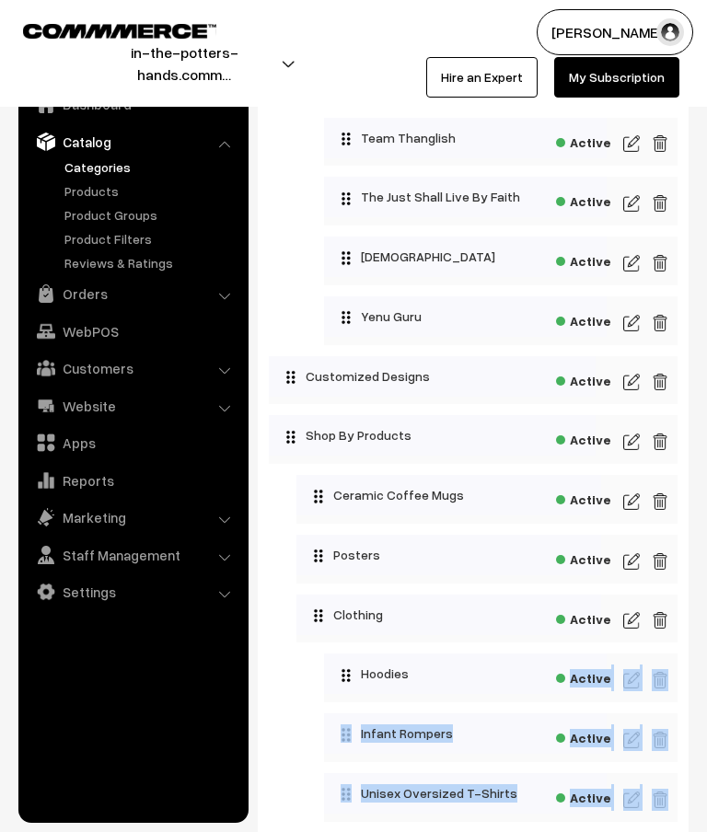
click at [285, 777] on ol "Ceramic Coffee Mugs Active" at bounding box center [473, 678] width 409 height 406
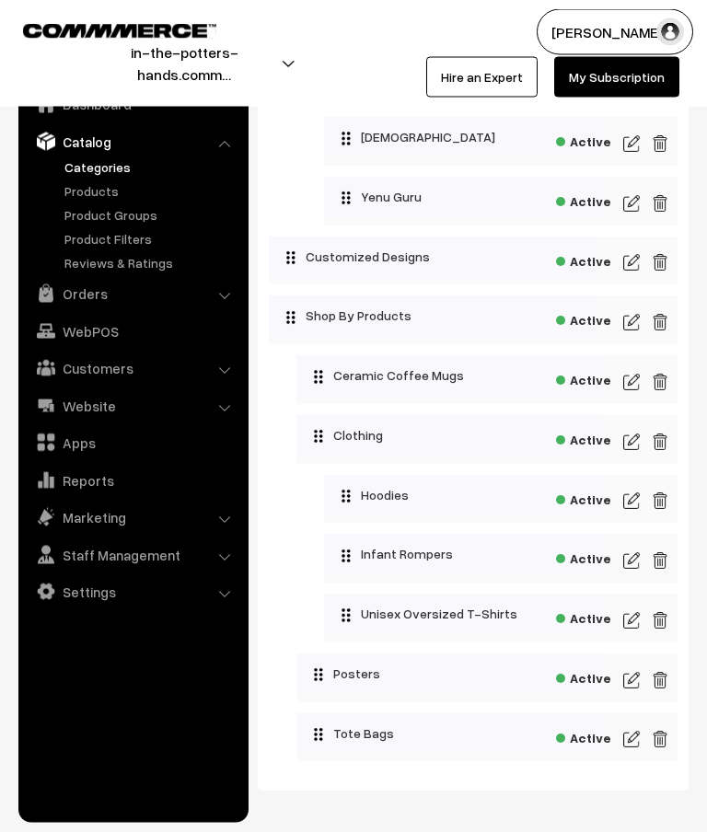
scroll to position [1501, 0]
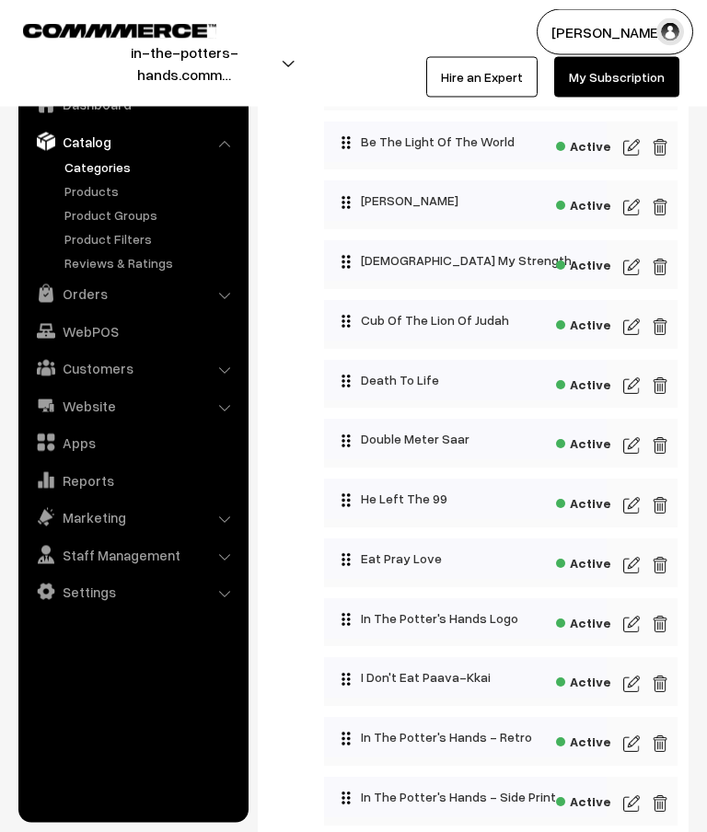
scroll to position [386, 0]
